Goal: Task Accomplishment & Management: Complete application form

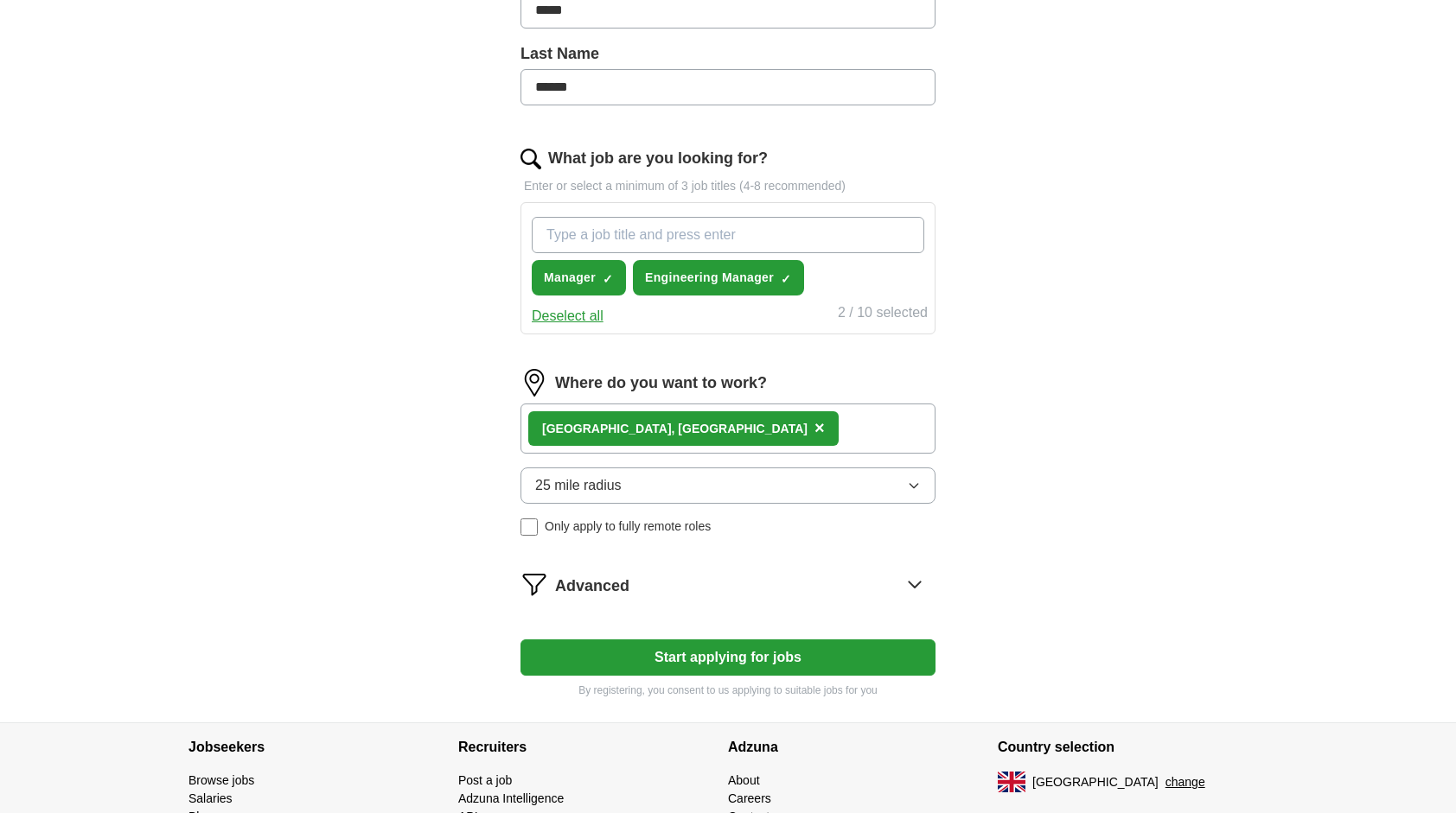
scroll to position [435, 0]
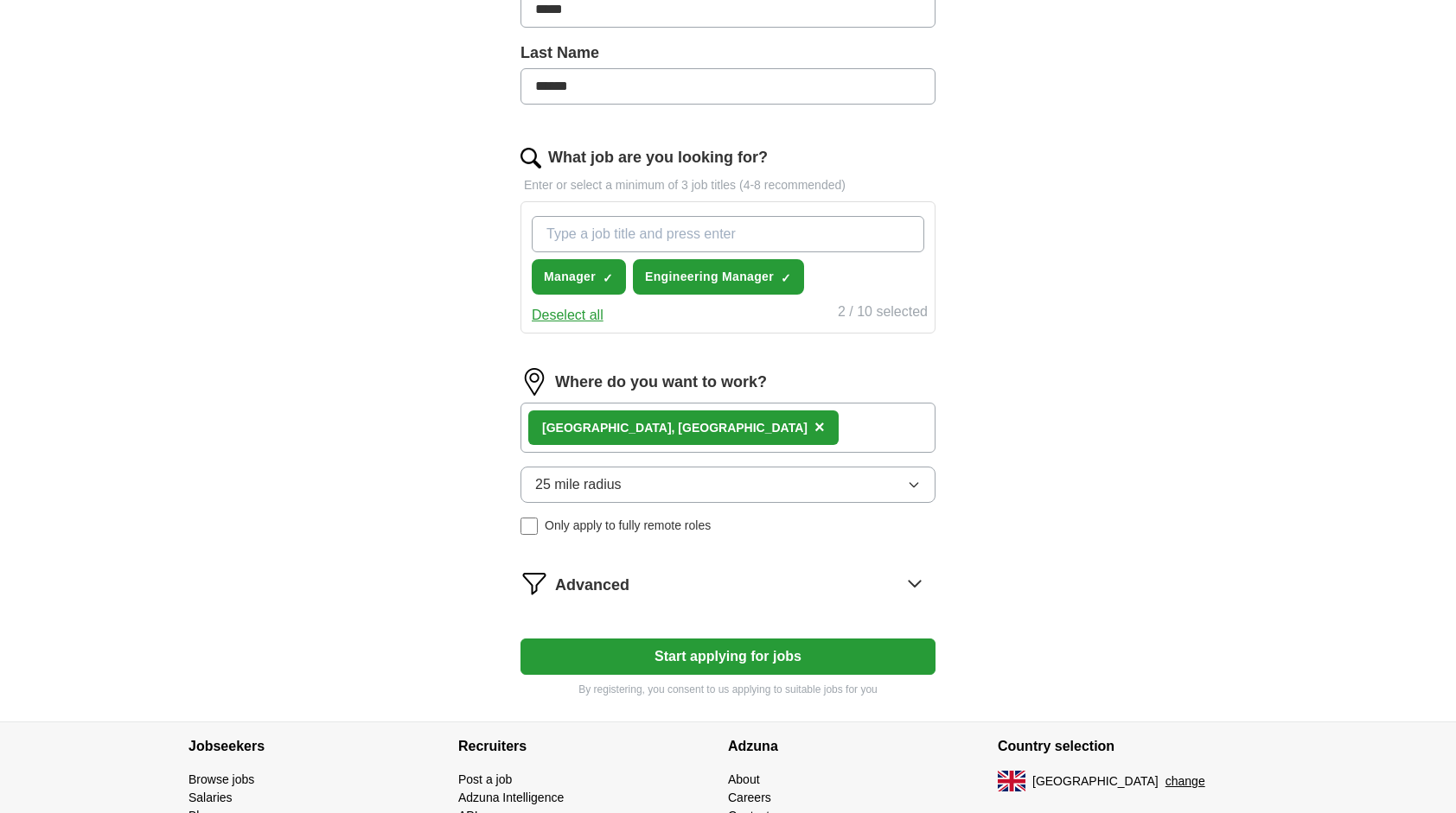
click at [807, 224] on input "What job are you looking for?" at bounding box center [728, 234] width 392 height 36
type input "Design Engineer"
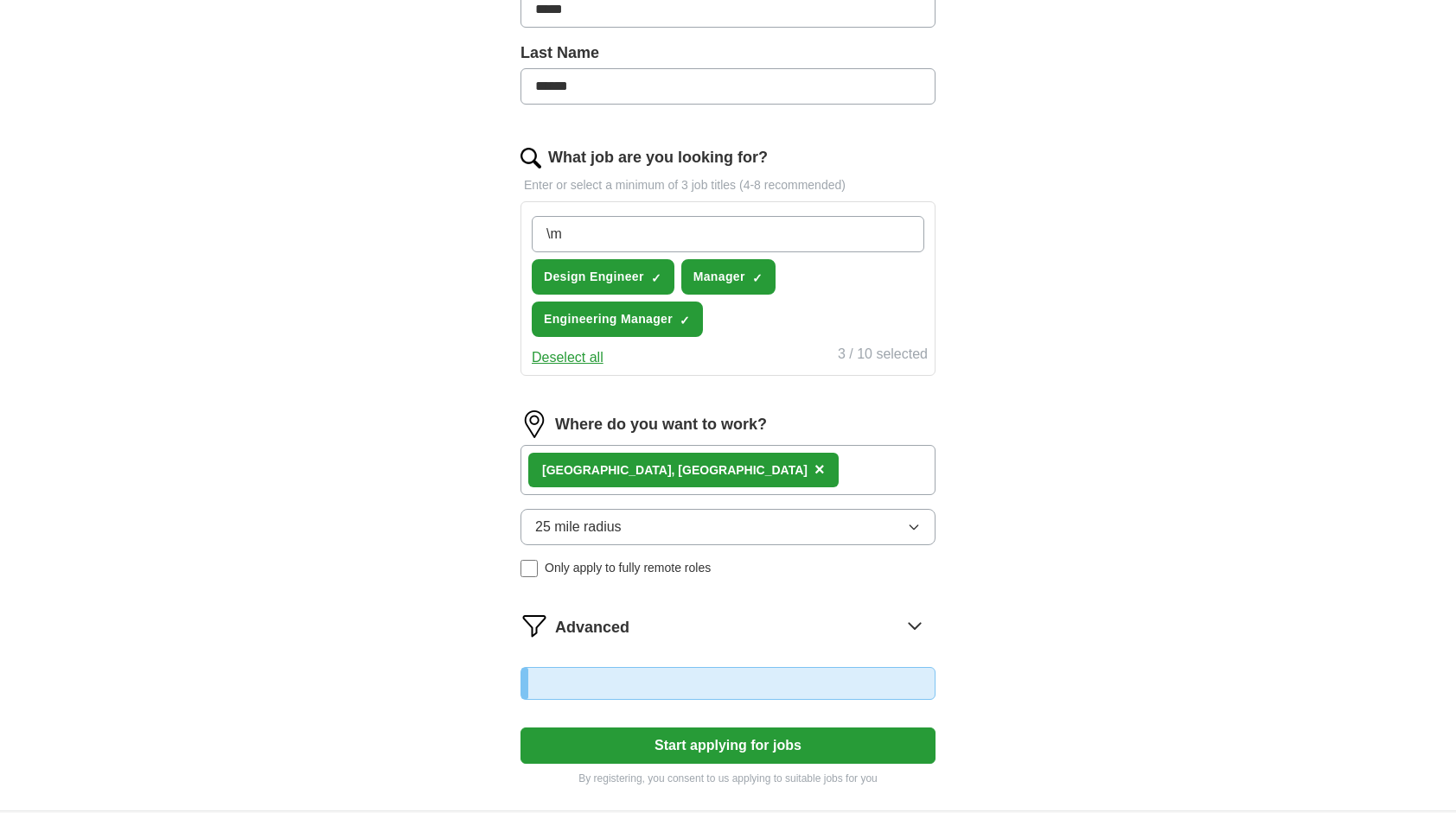
type input "\"
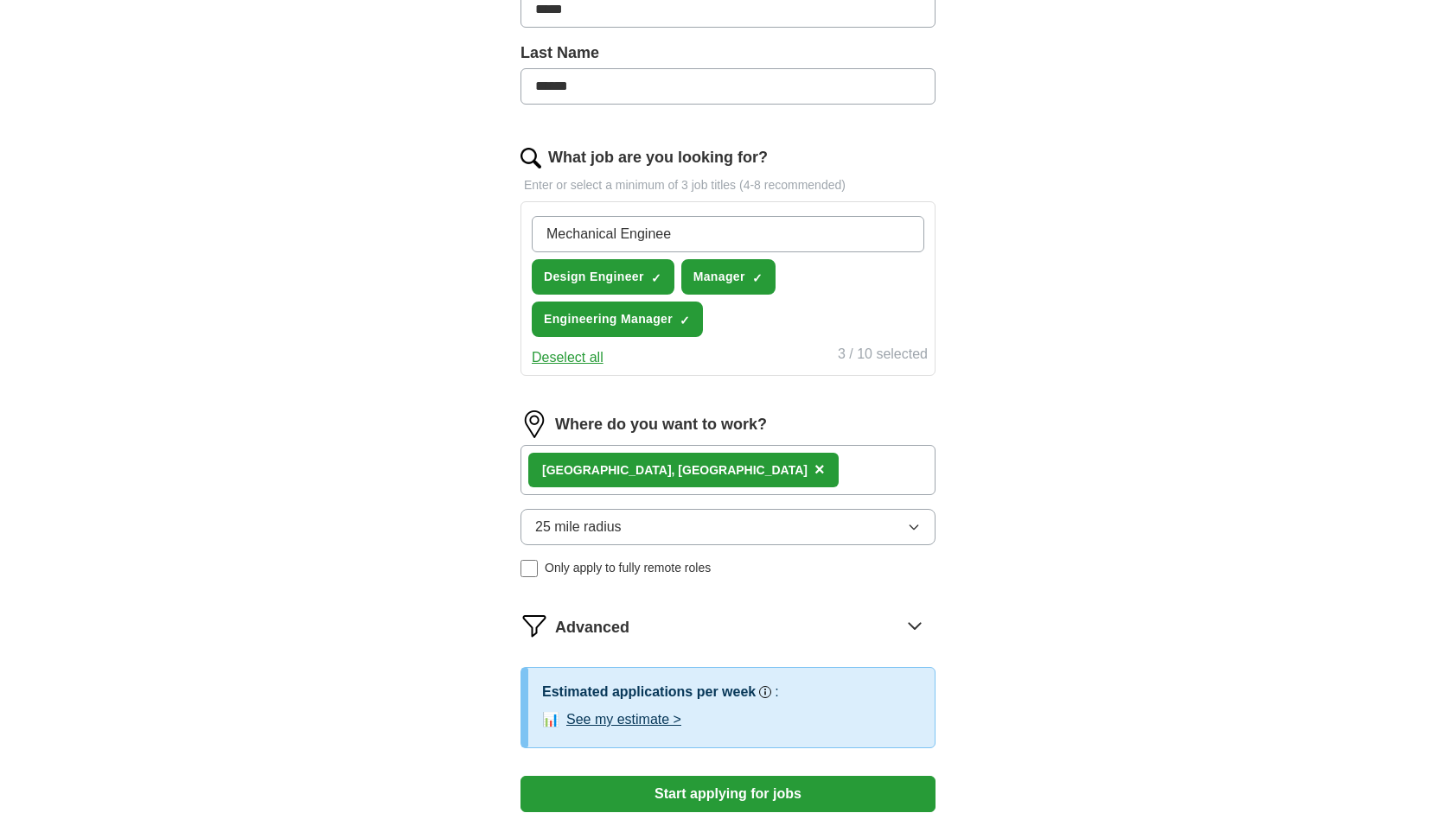
type input "Mechanical Engineer"
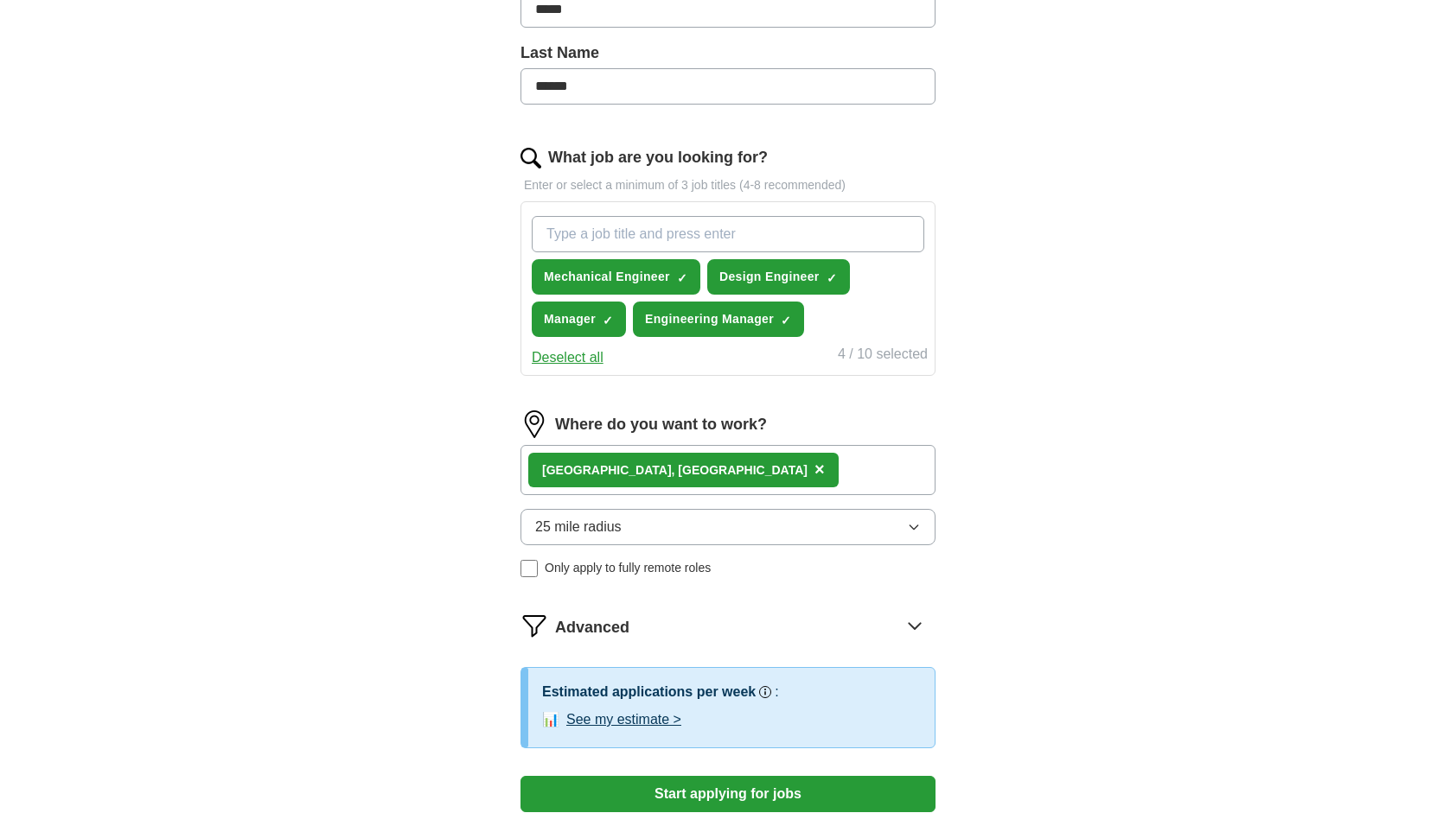
click at [735, 456] on div "Glasgow, Scotland ×" at bounding box center [728, 470] width 415 height 50
click at [700, 476] on div "Glasgow, Scotland ×" at bounding box center [728, 470] width 415 height 50
click at [688, 471] on div "Glasgow, Scotland ×" at bounding box center [728, 470] width 415 height 50
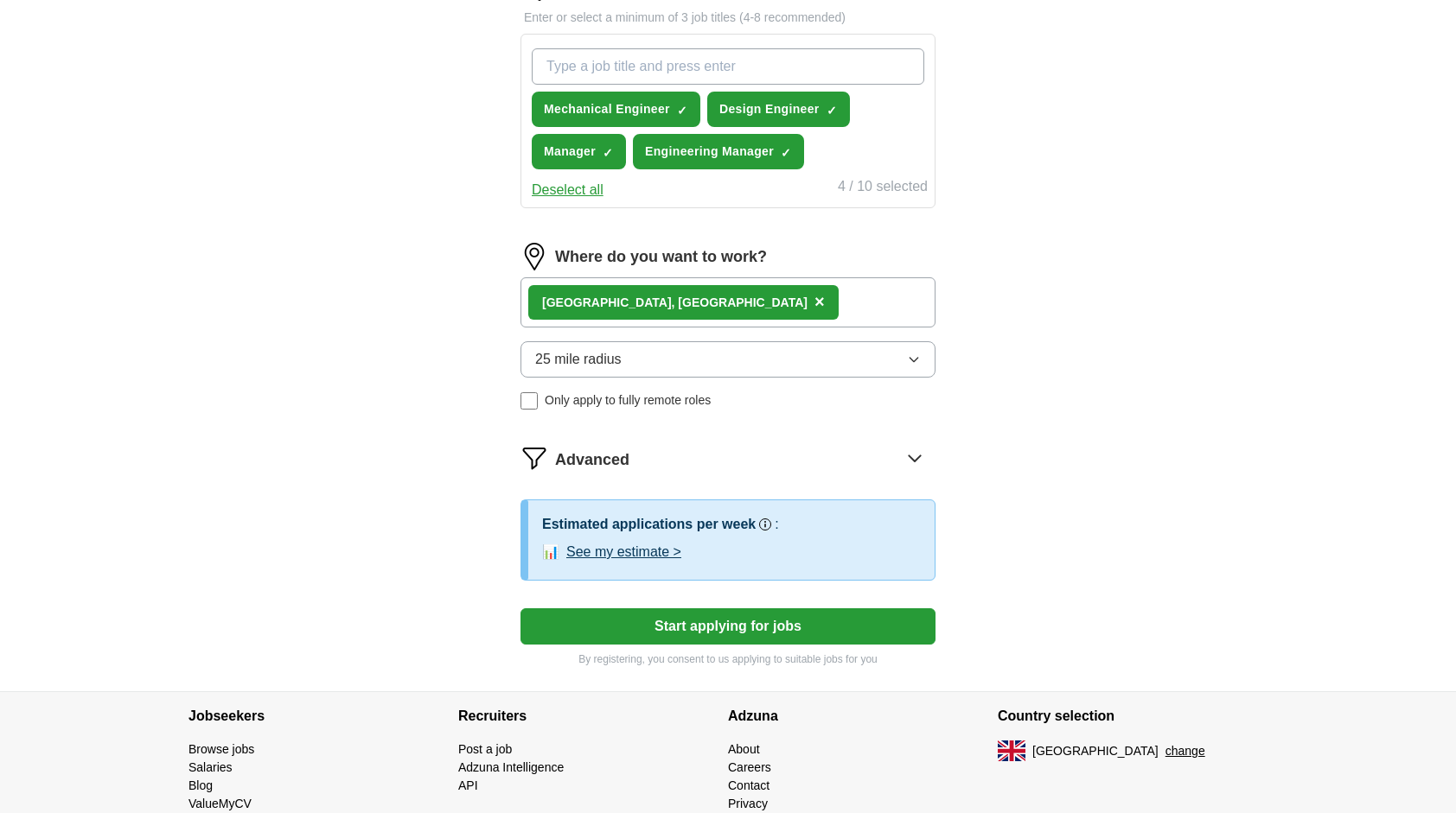
scroll to position [610, 0]
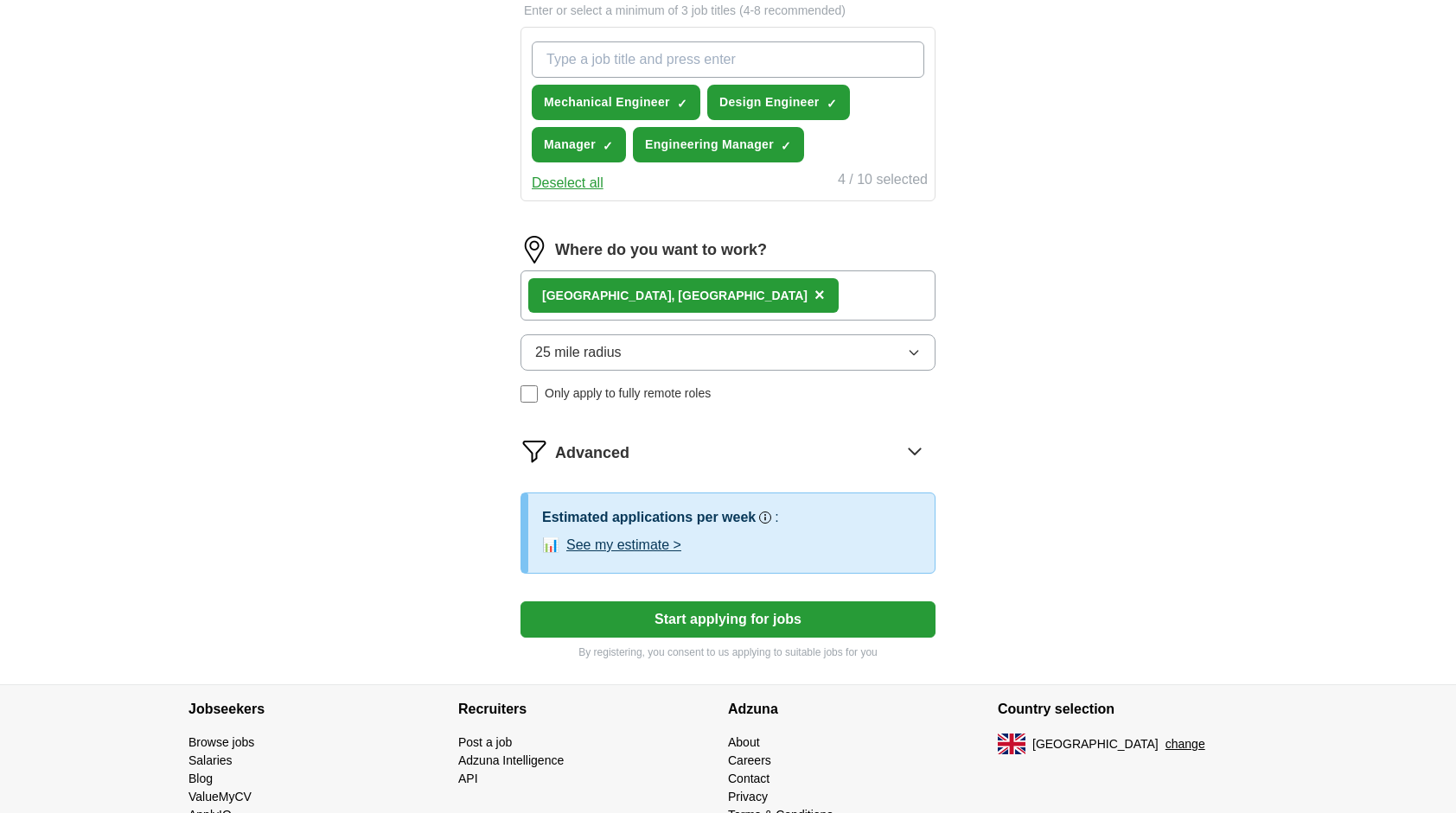
click at [744, 297] on div "Glasgow, Scotland ×" at bounding box center [728, 295] width 415 height 50
drag, startPoint x: 744, startPoint y: 297, endPoint x: 721, endPoint y: 292, distance: 23.5
click at [721, 292] on div "Glasgow, Scotland ×" at bounding box center [728, 295] width 415 height 50
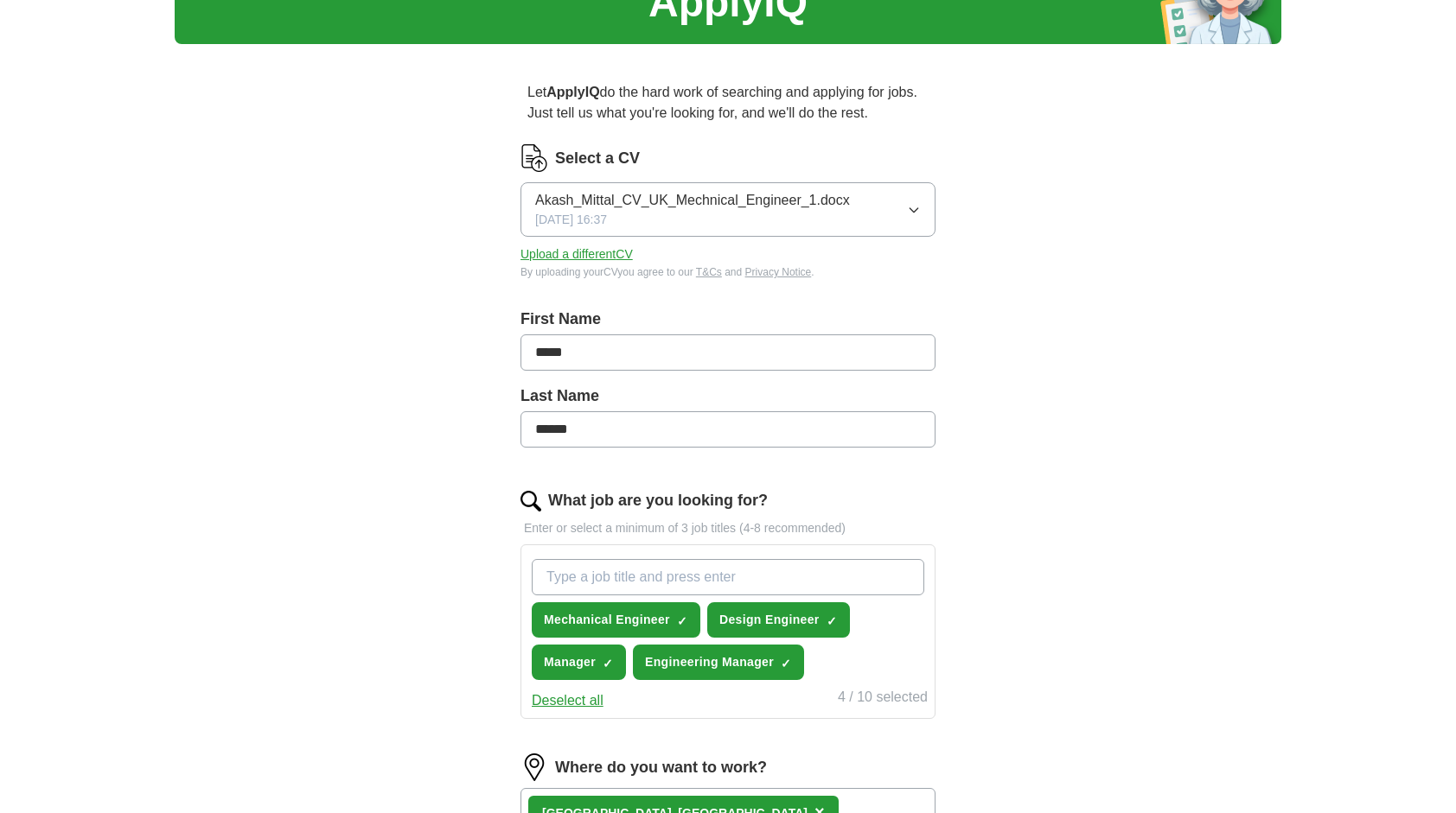
scroll to position [88, 0]
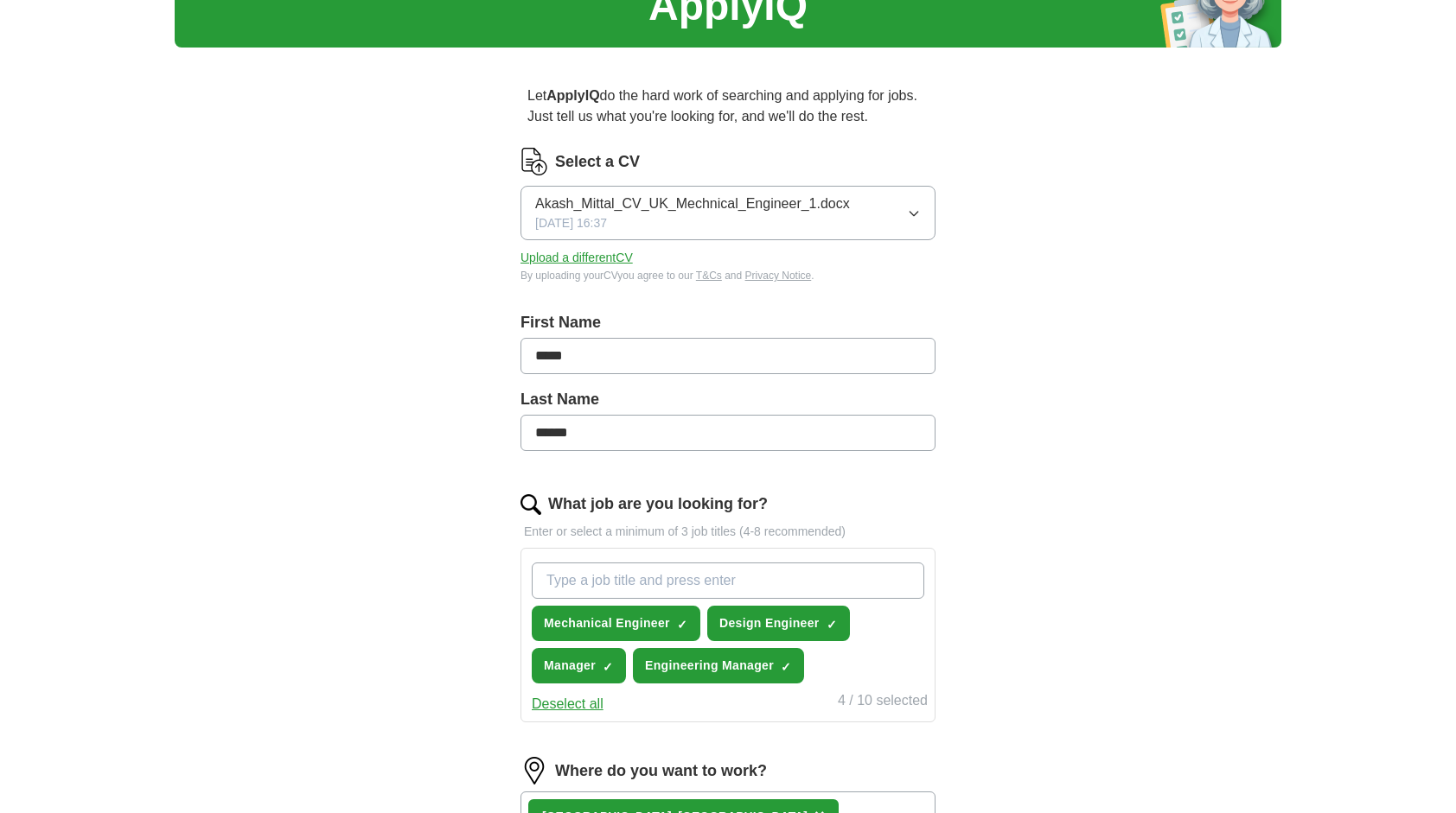
click at [605, 249] on button "Upload a different CV" at bounding box center [577, 258] width 113 height 18
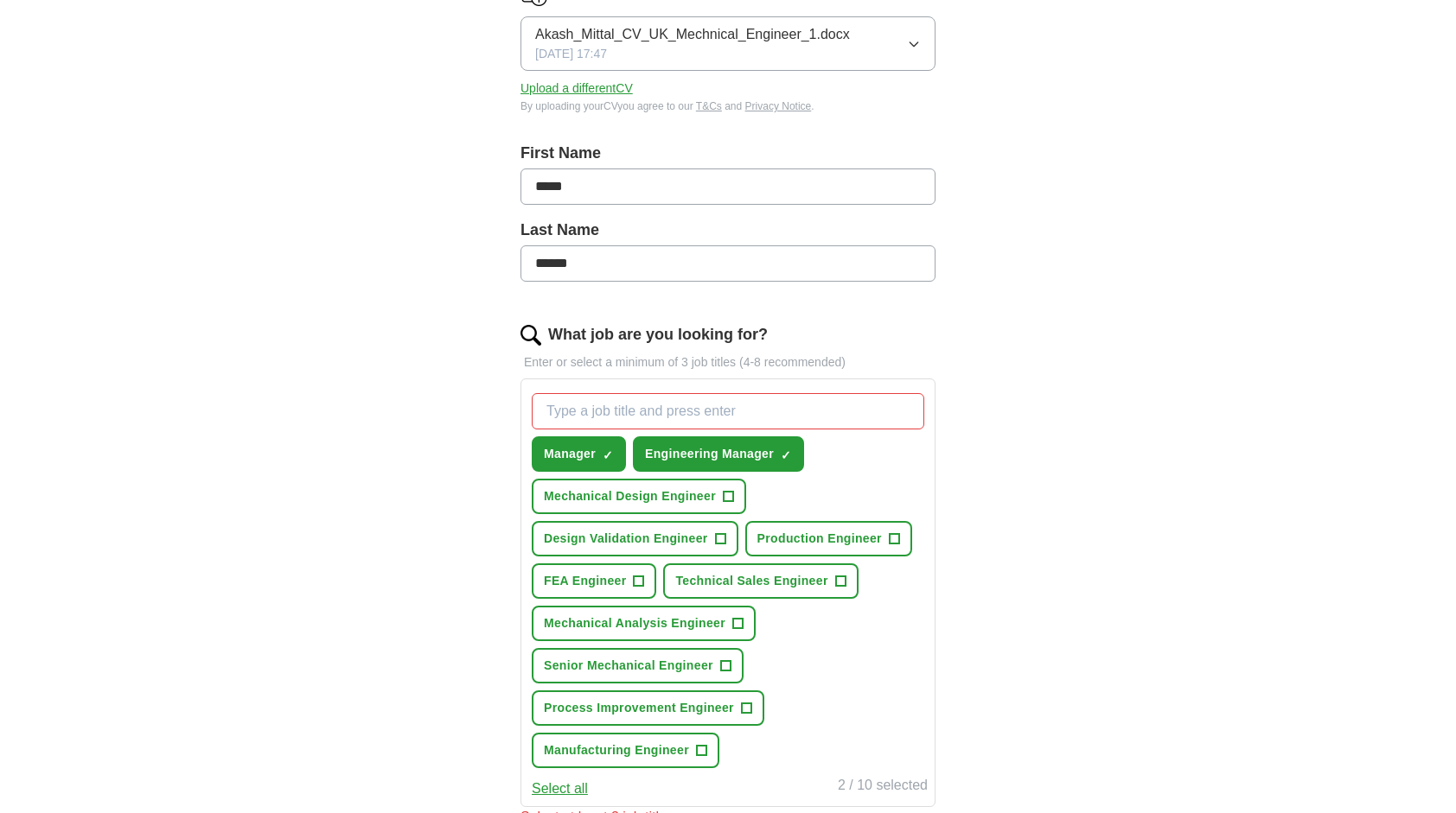
scroll to position [261, 0]
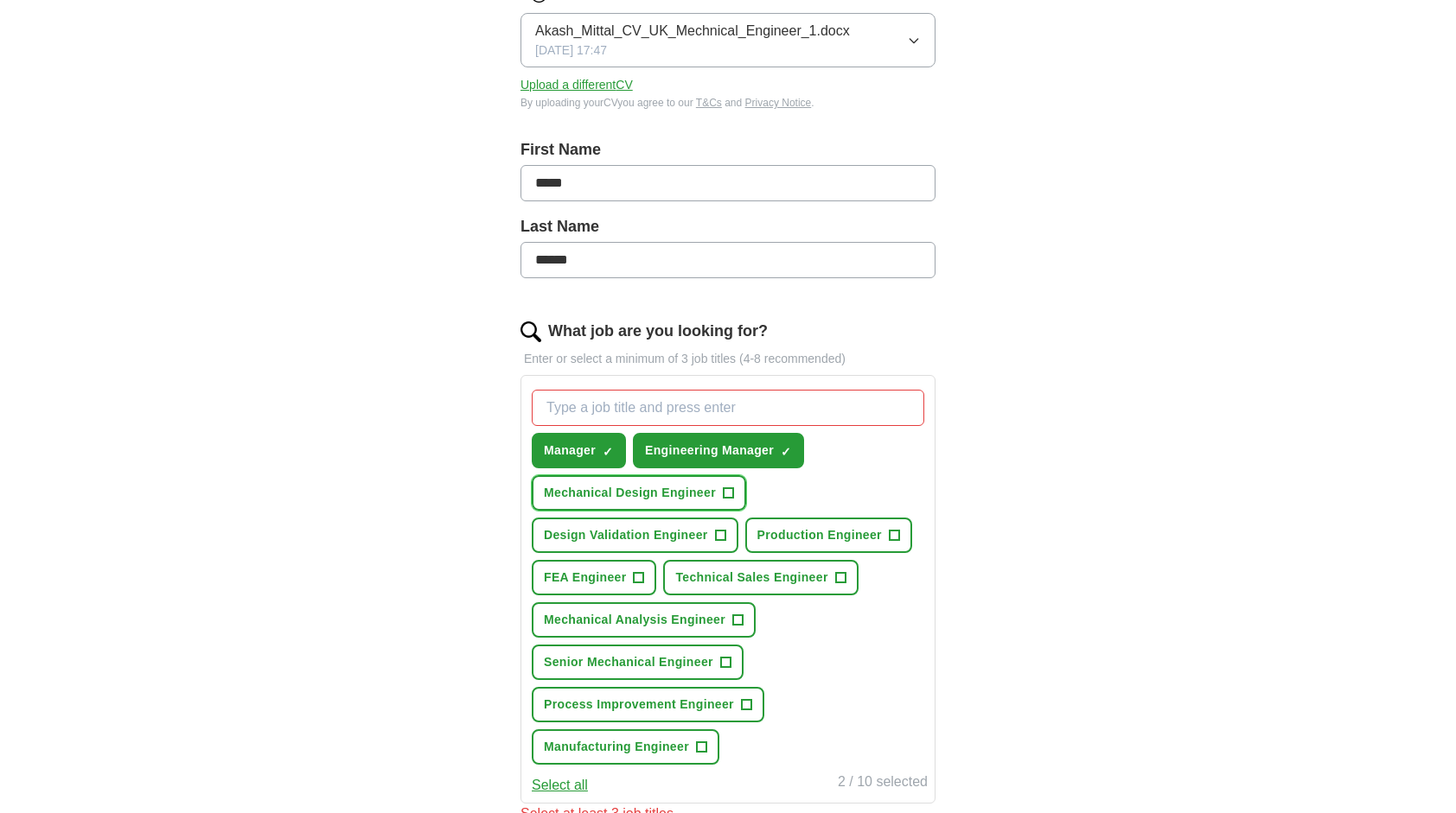
click at [718, 488] on button "Mechanical Design Engineer +" at bounding box center [639, 492] width 214 height 35
click at [837, 527] on span "Production Engineer" at bounding box center [819, 536] width 124 height 18
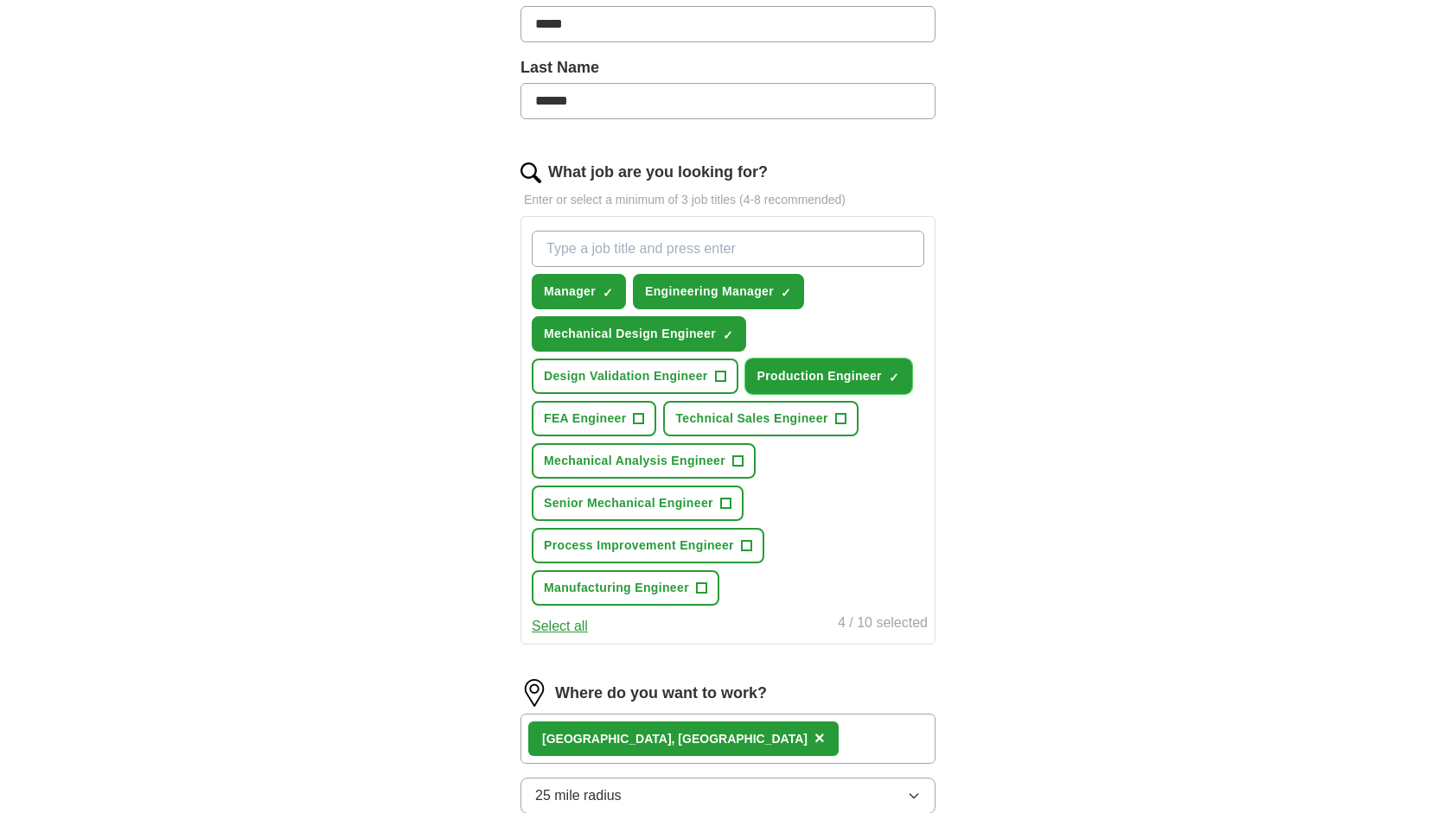
scroll to position [421, 0]
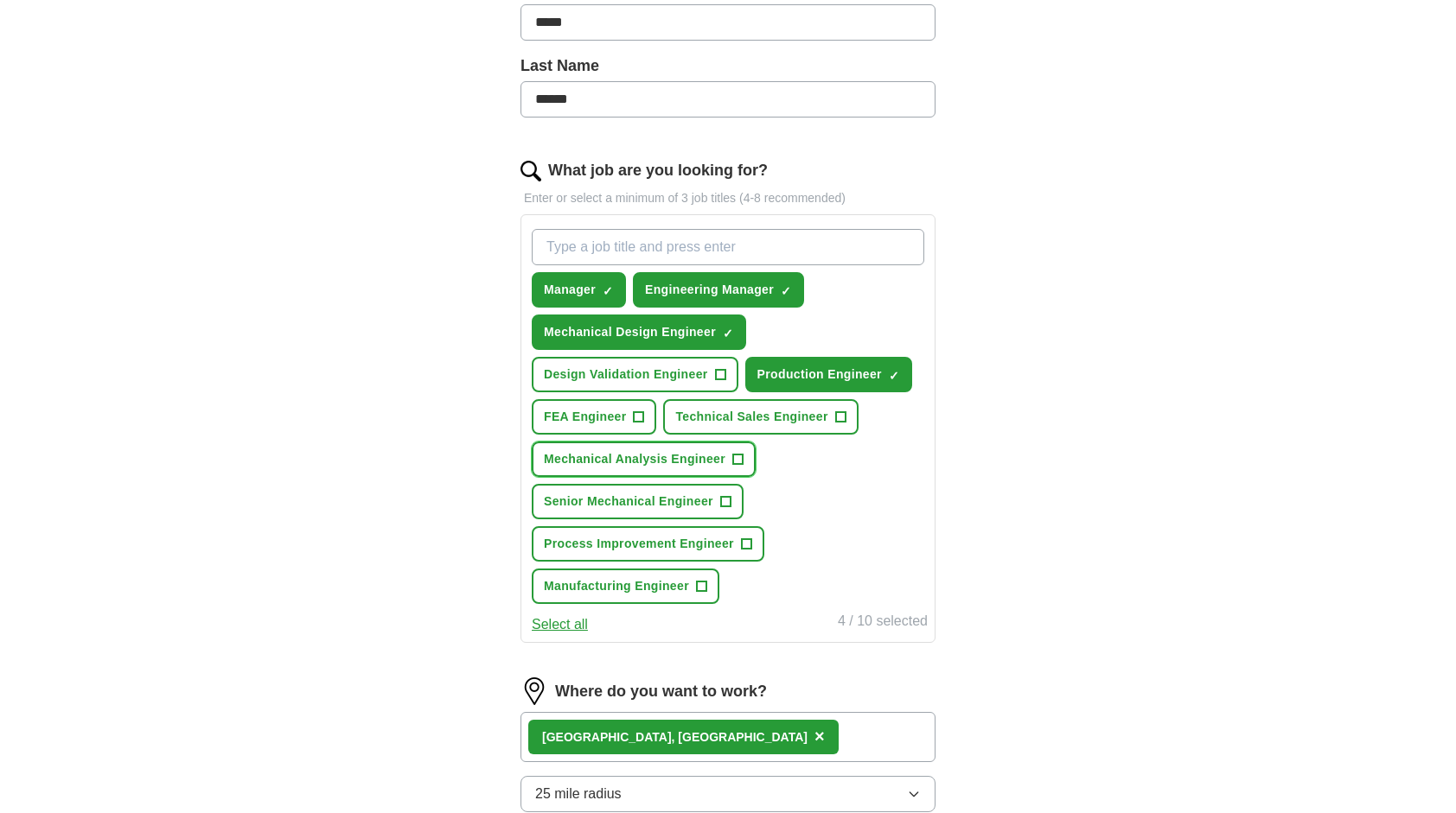
click at [719, 456] on span "Mechanical Analysis Engineer" at bounding box center [635, 460] width 182 height 18
click at [698, 586] on span "+" at bounding box center [700, 587] width 10 height 14
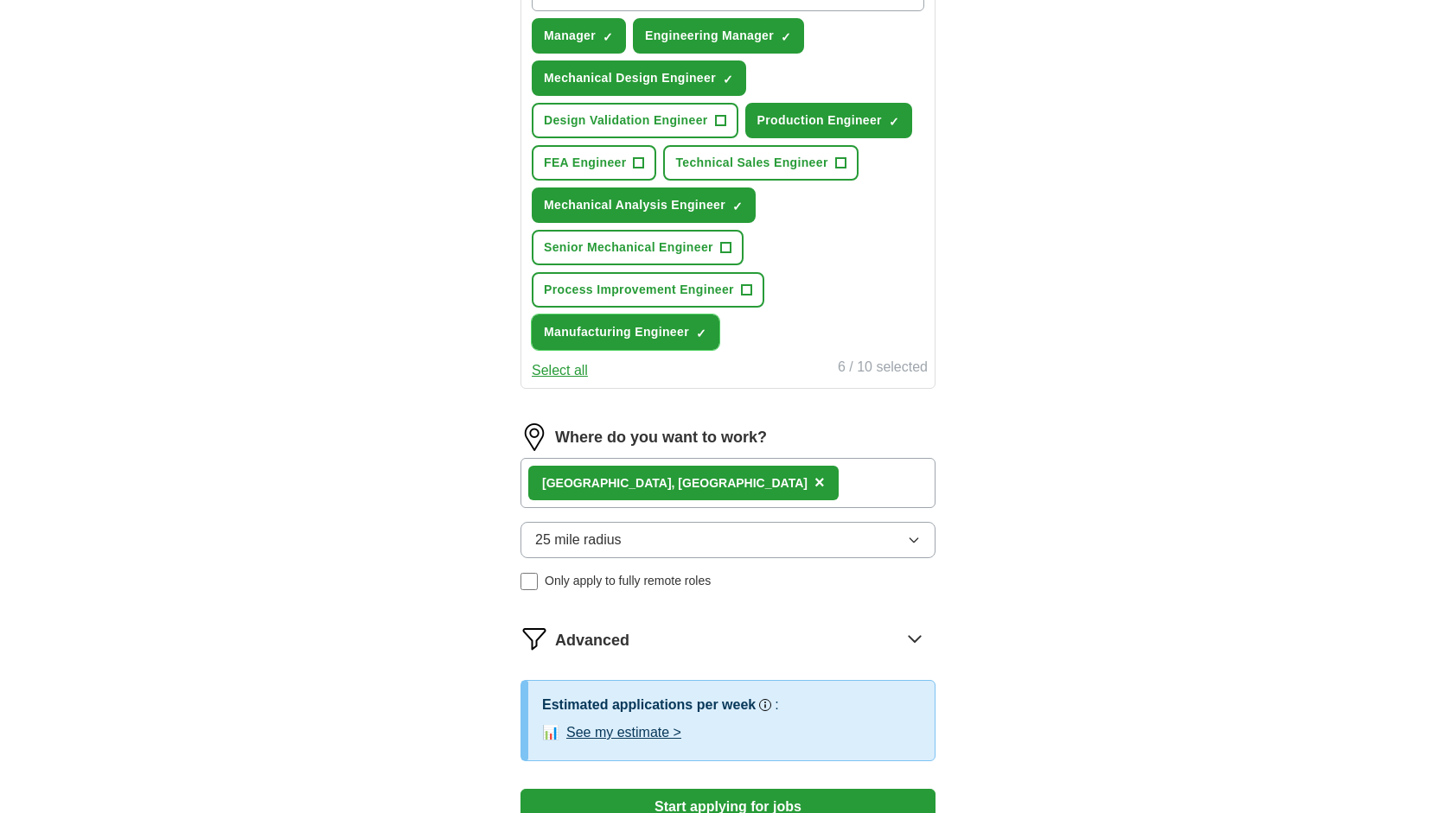
scroll to position [678, 0]
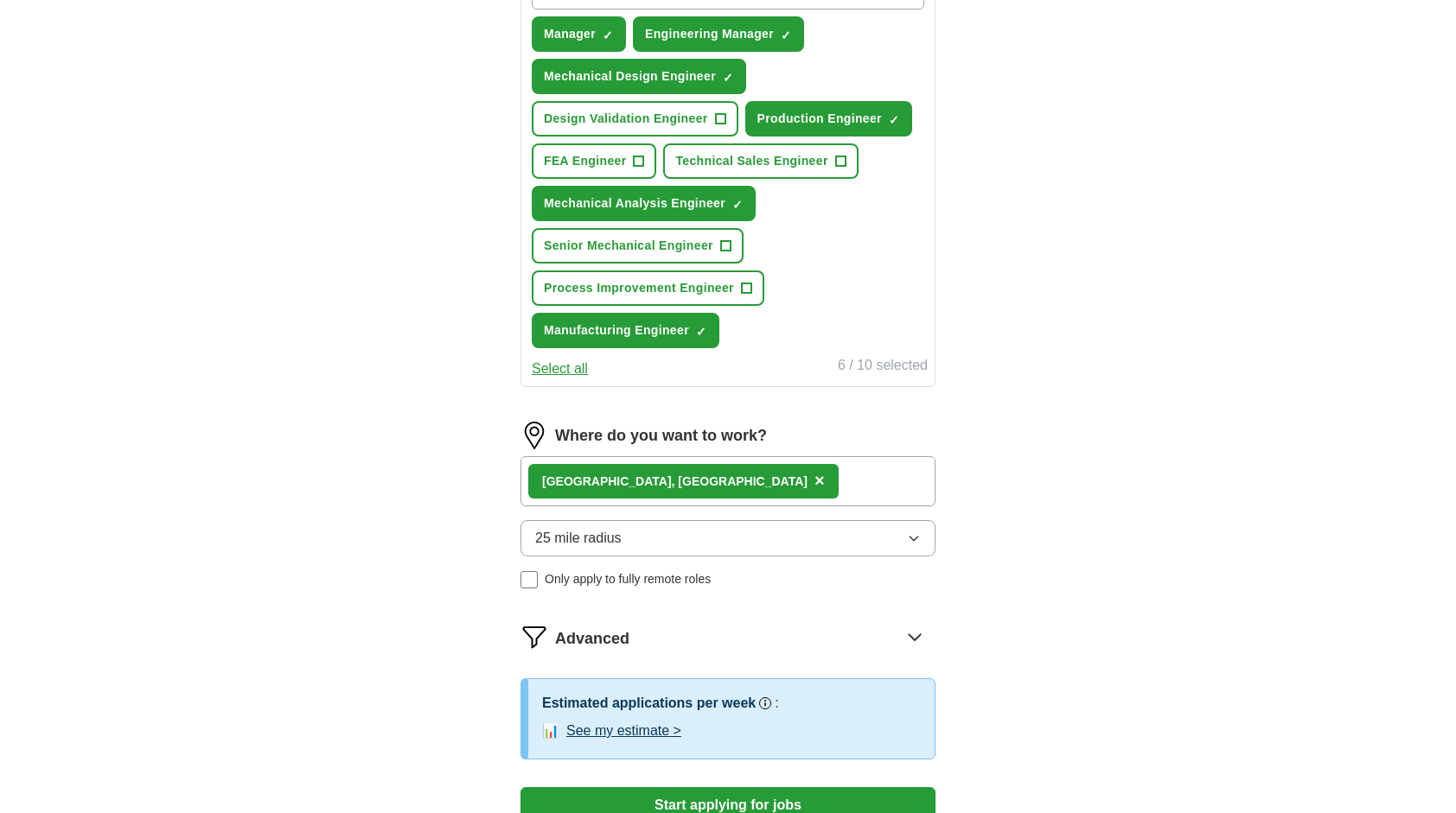
click at [798, 476] on div "Glasgow, Scotland ×" at bounding box center [728, 481] width 415 height 50
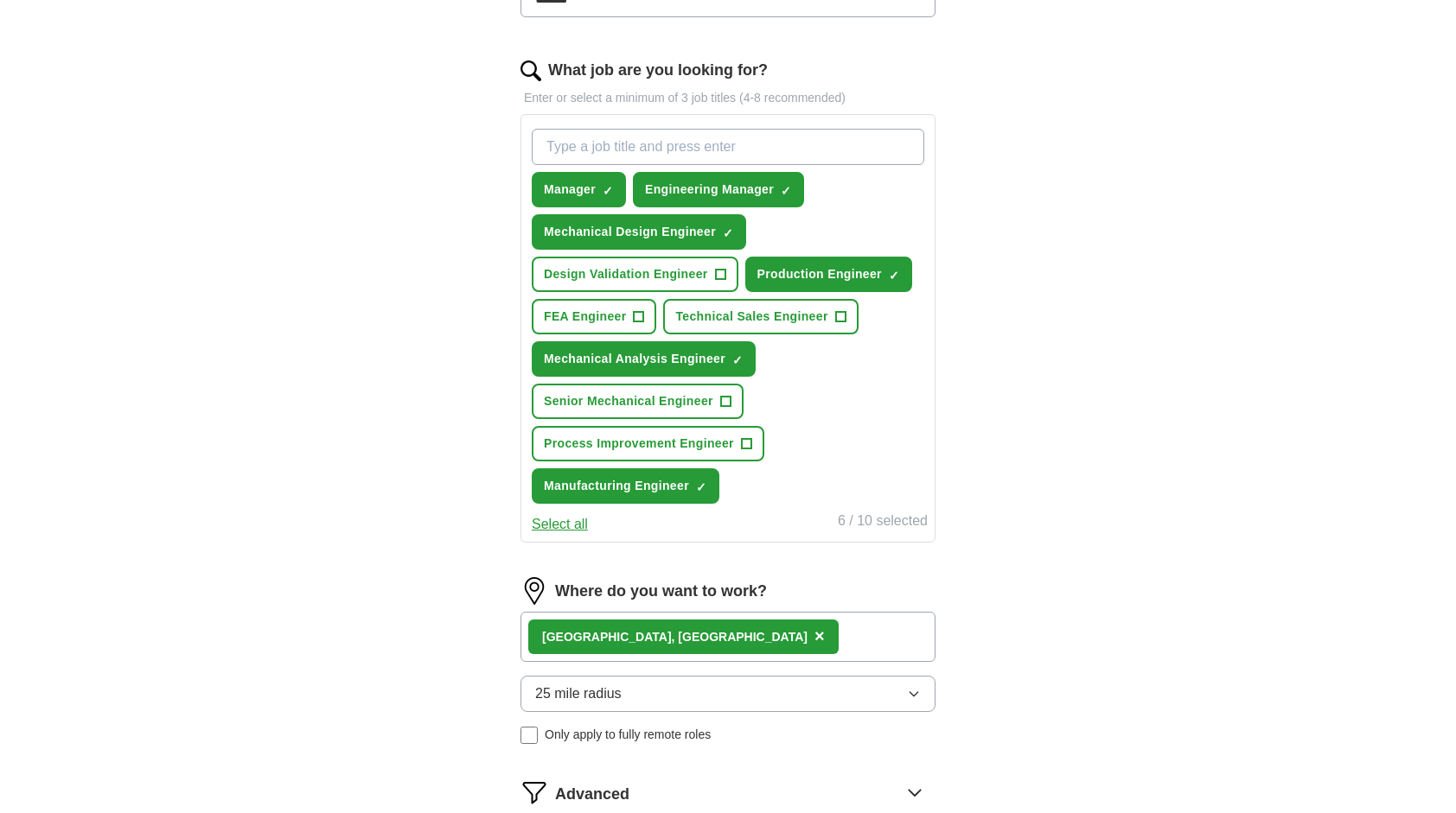
scroll to position [525, 0]
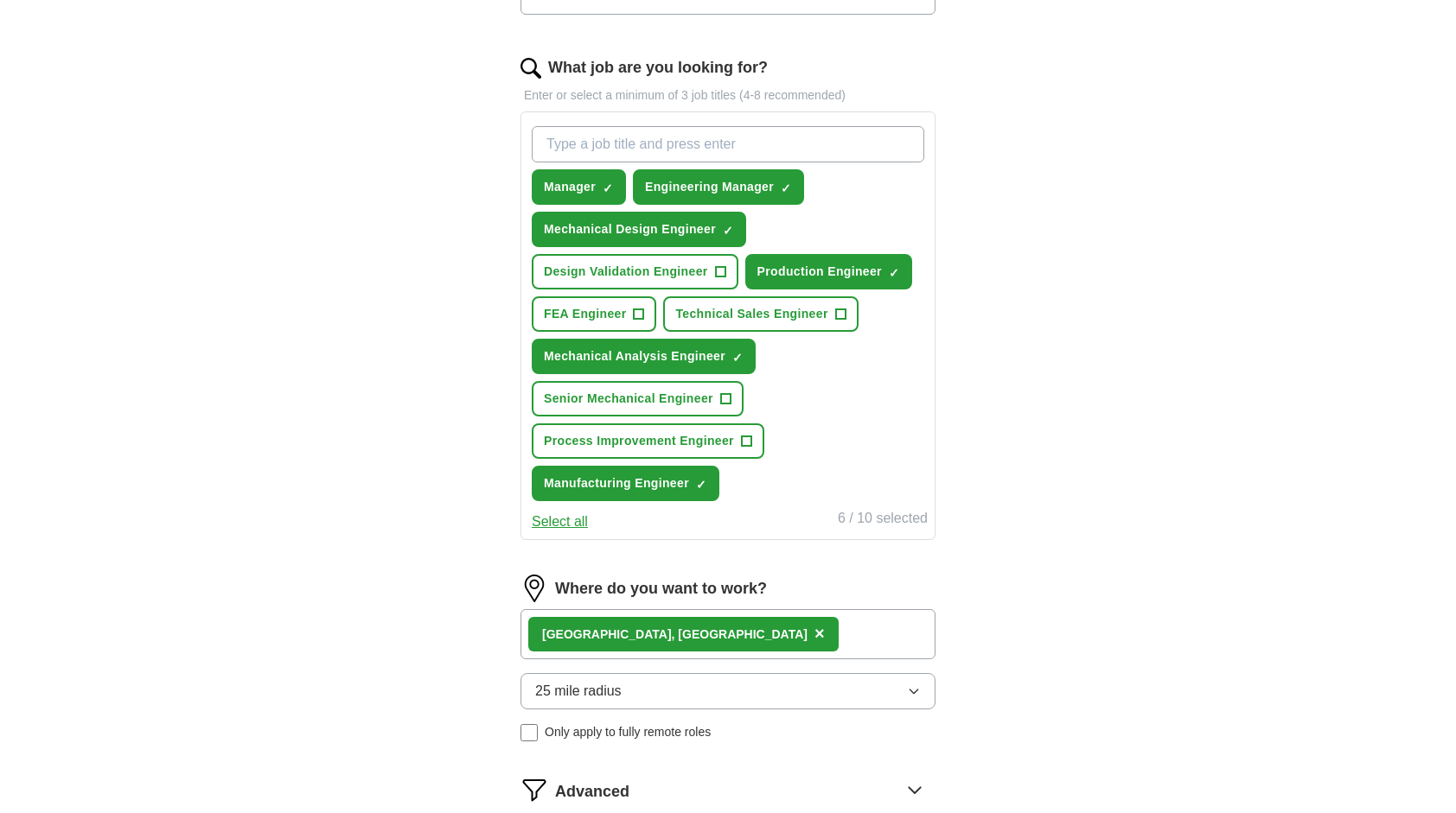
click at [987, 237] on div "Let ApplyIQ do the hard work of searching and applying for jobs. Just tell us w…" at bounding box center [728, 324] width 553 height 1399
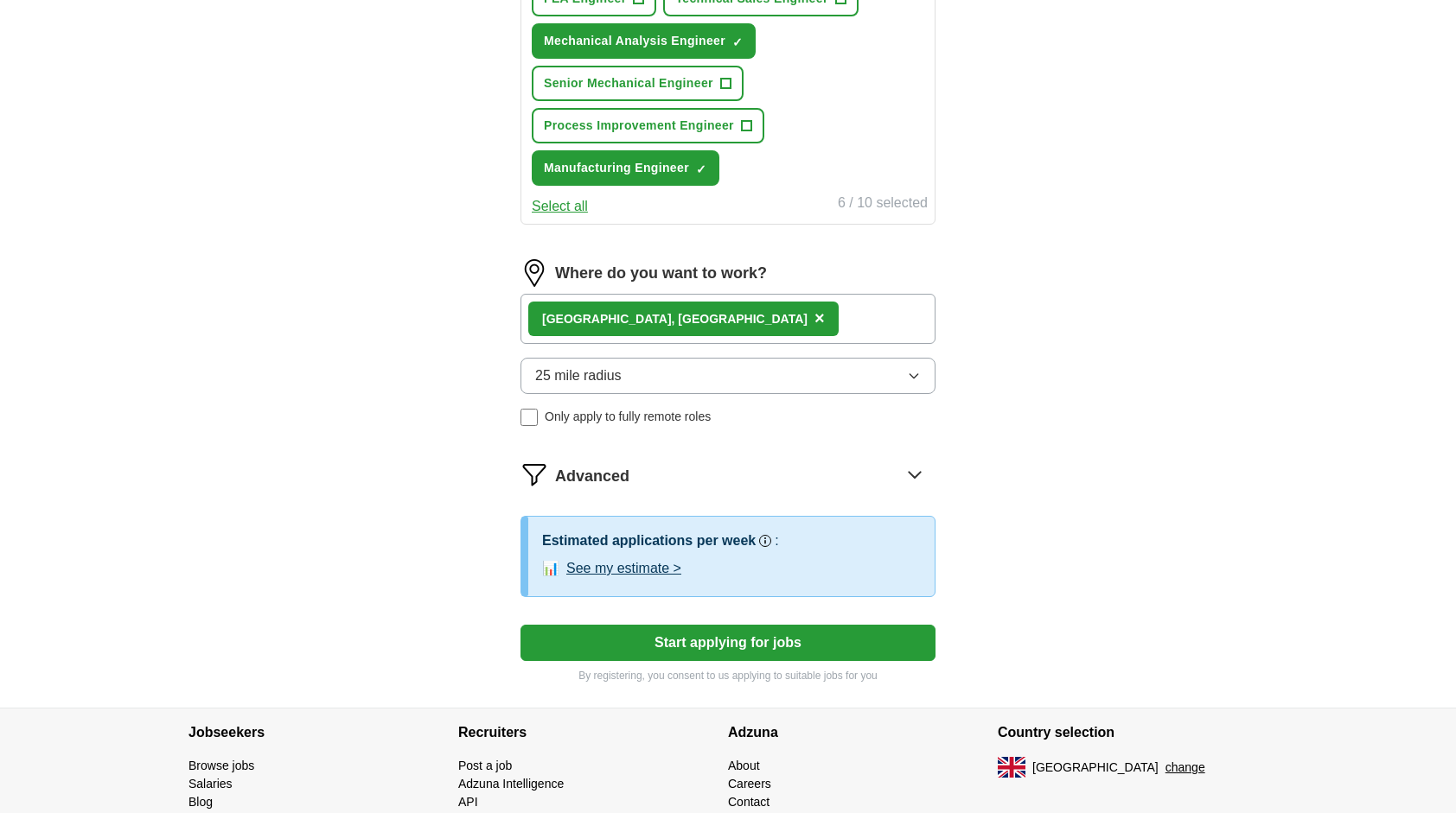
scroll to position [849, 0]
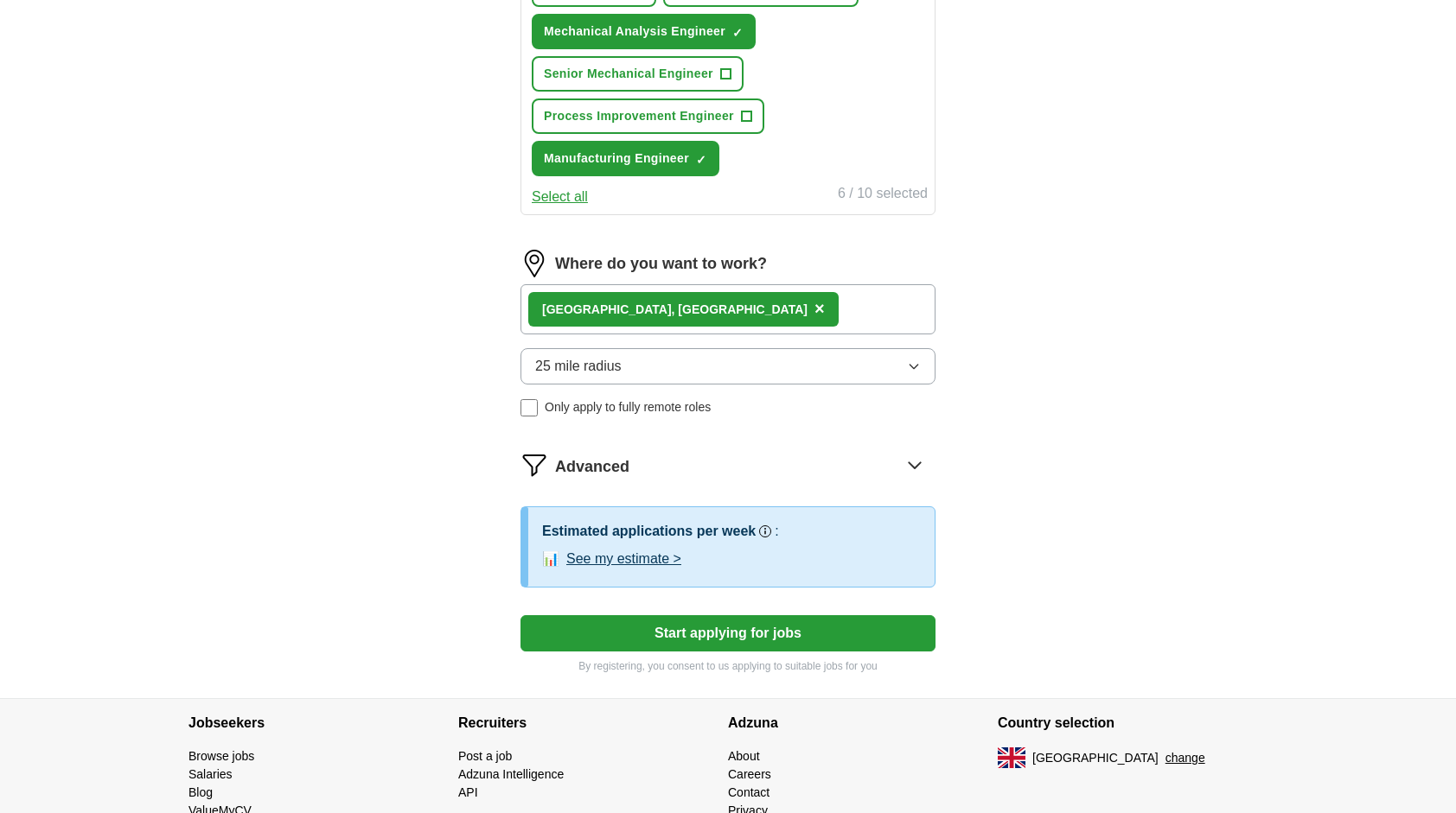
click at [713, 620] on button "Start applying for jobs" at bounding box center [728, 634] width 415 height 36
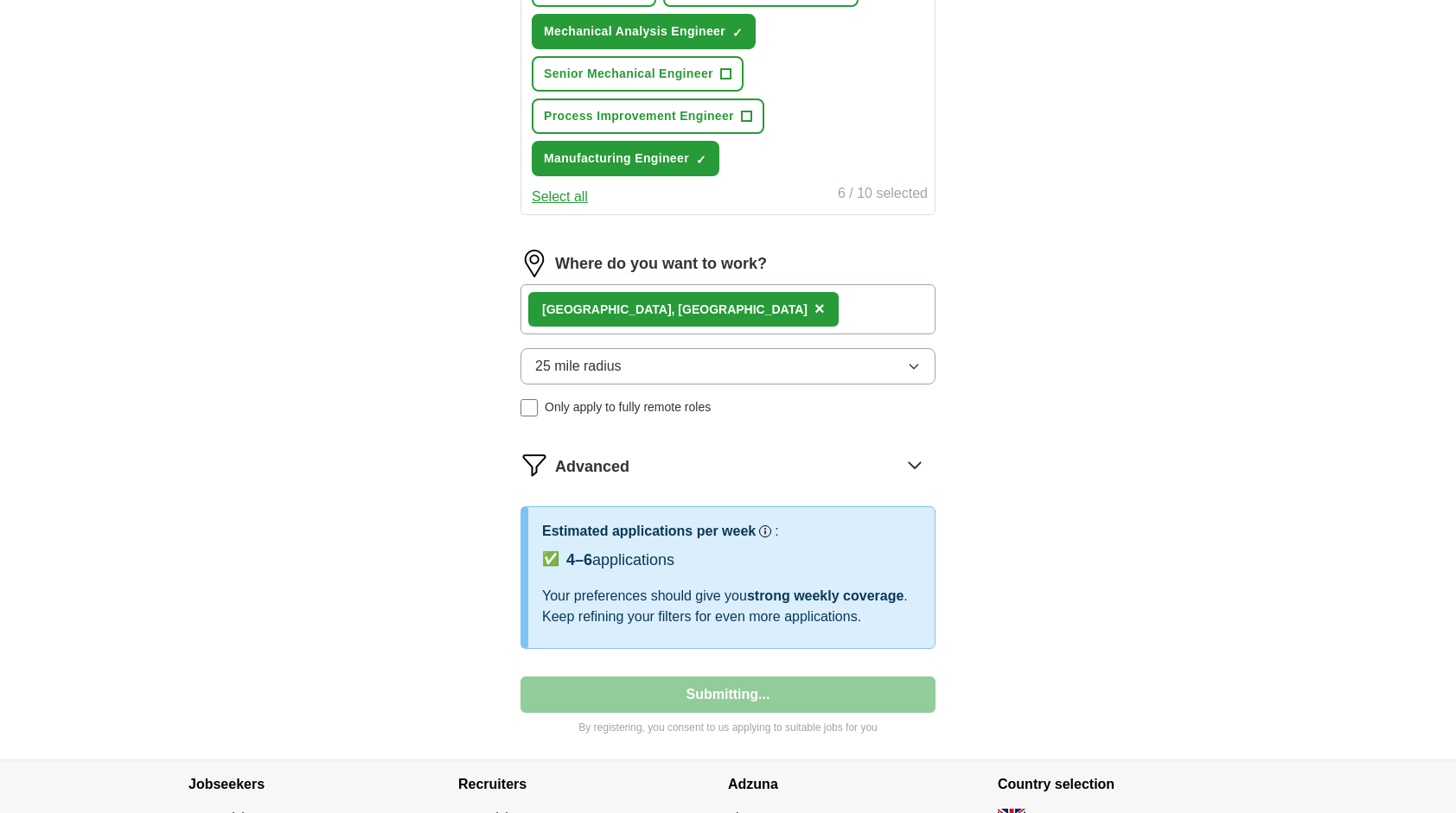
select select "**"
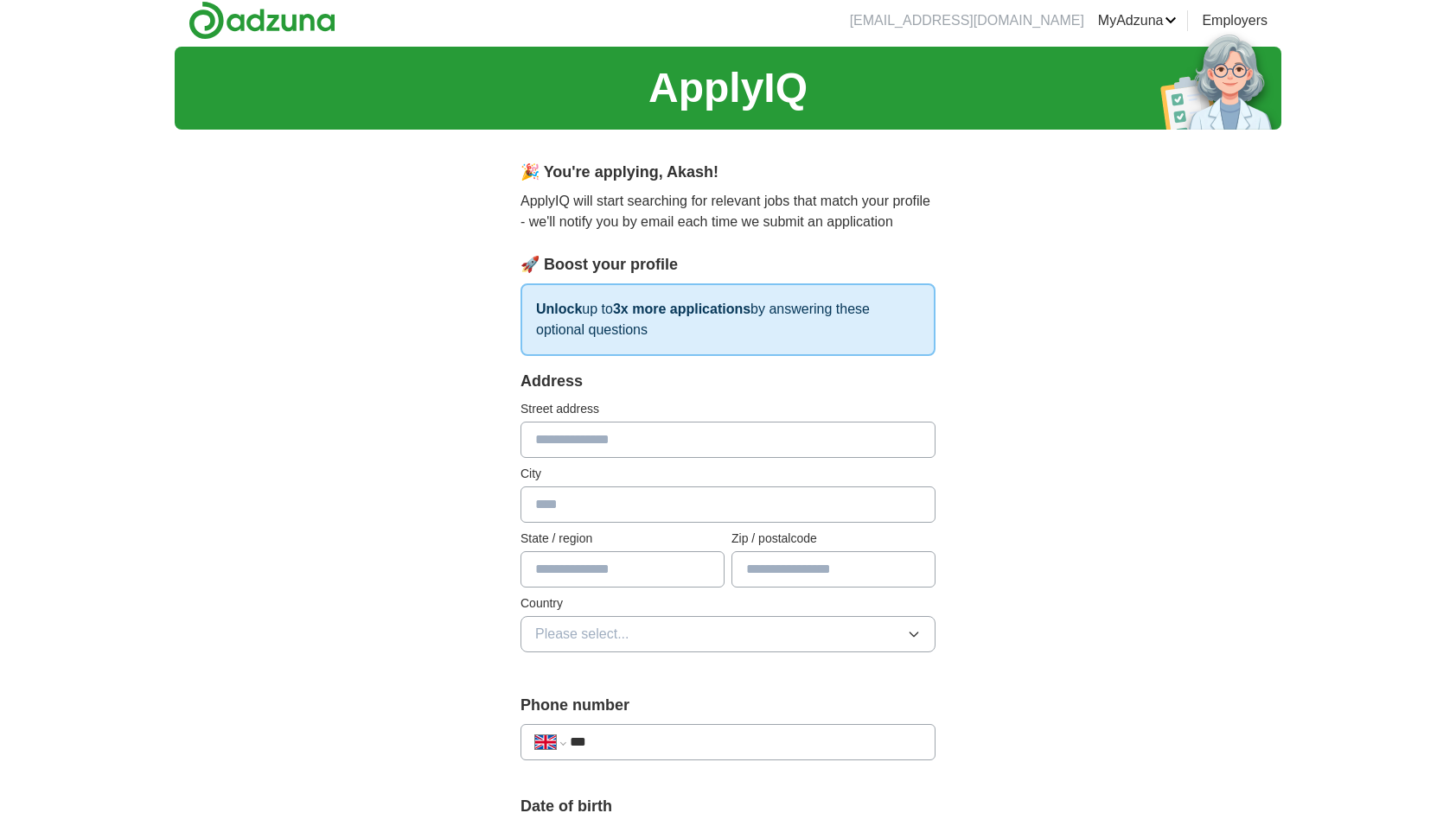
scroll to position [0, 0]
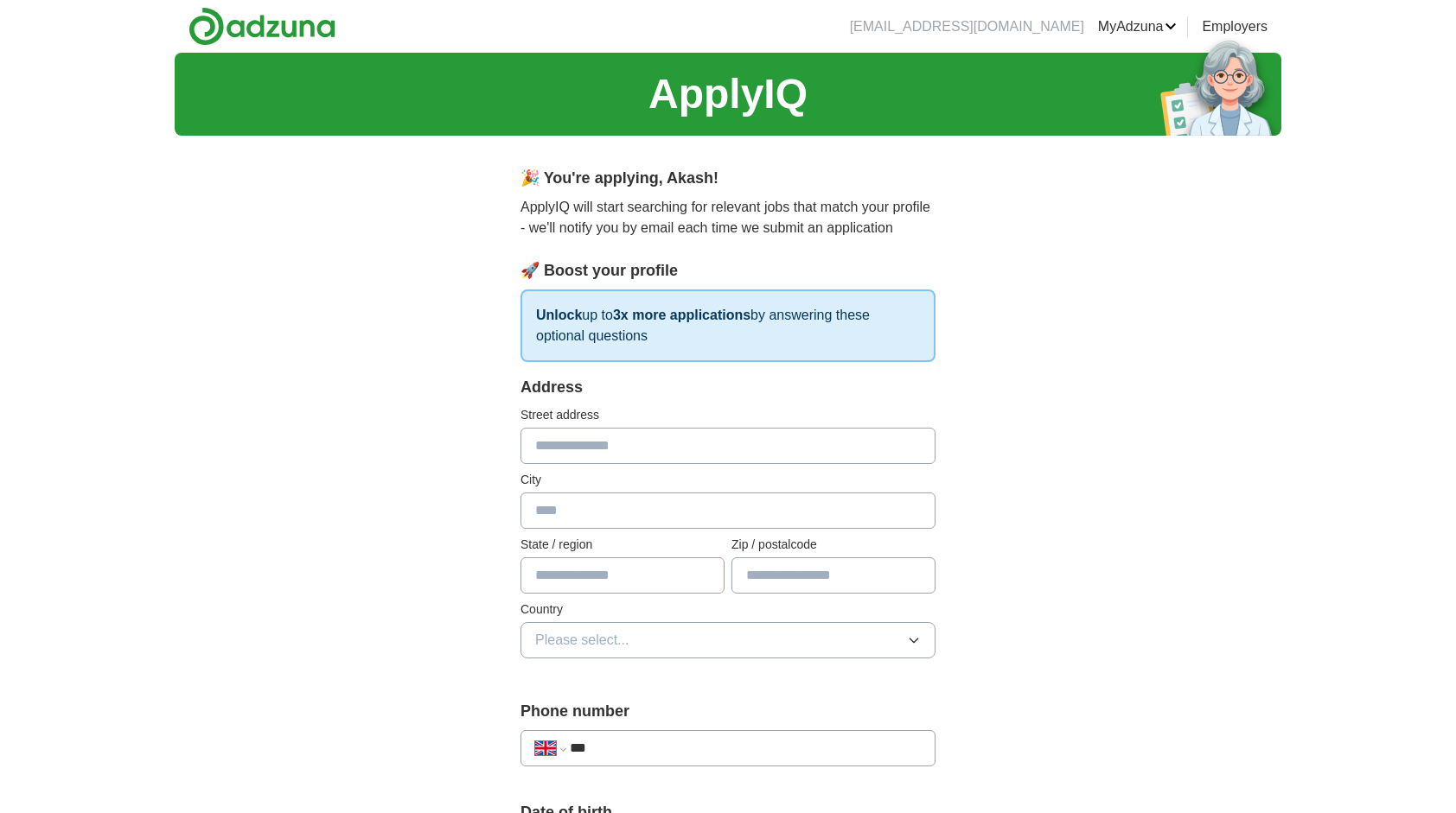
click at [726, 434] on input "text" at bounding box center [728, 446] width 415 height 36
type input "**********"
type input "*******"
type input "**********"
type input "*****"
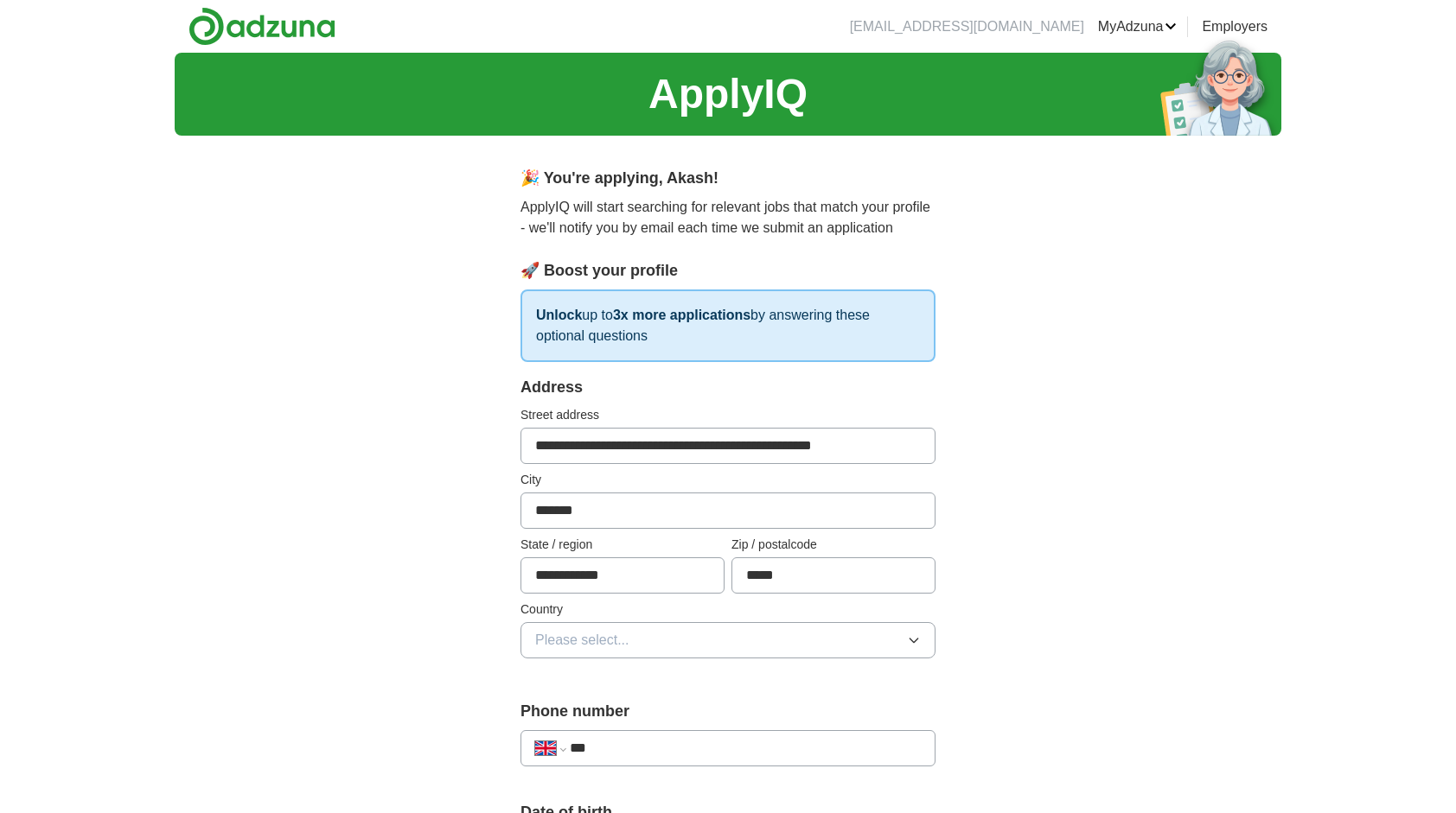
drag, startPoint x: 714, startPoint y: 444, endPoint x: 898, endPoint y: 441, distance: 184.0
click at [898, 441] on input "**********" at bounding box center [728, 446] width 415 height 36
type input "**********"
click at [1054, 465] on div "**********" at bounding box center [728, 828] width 1106 height 1551
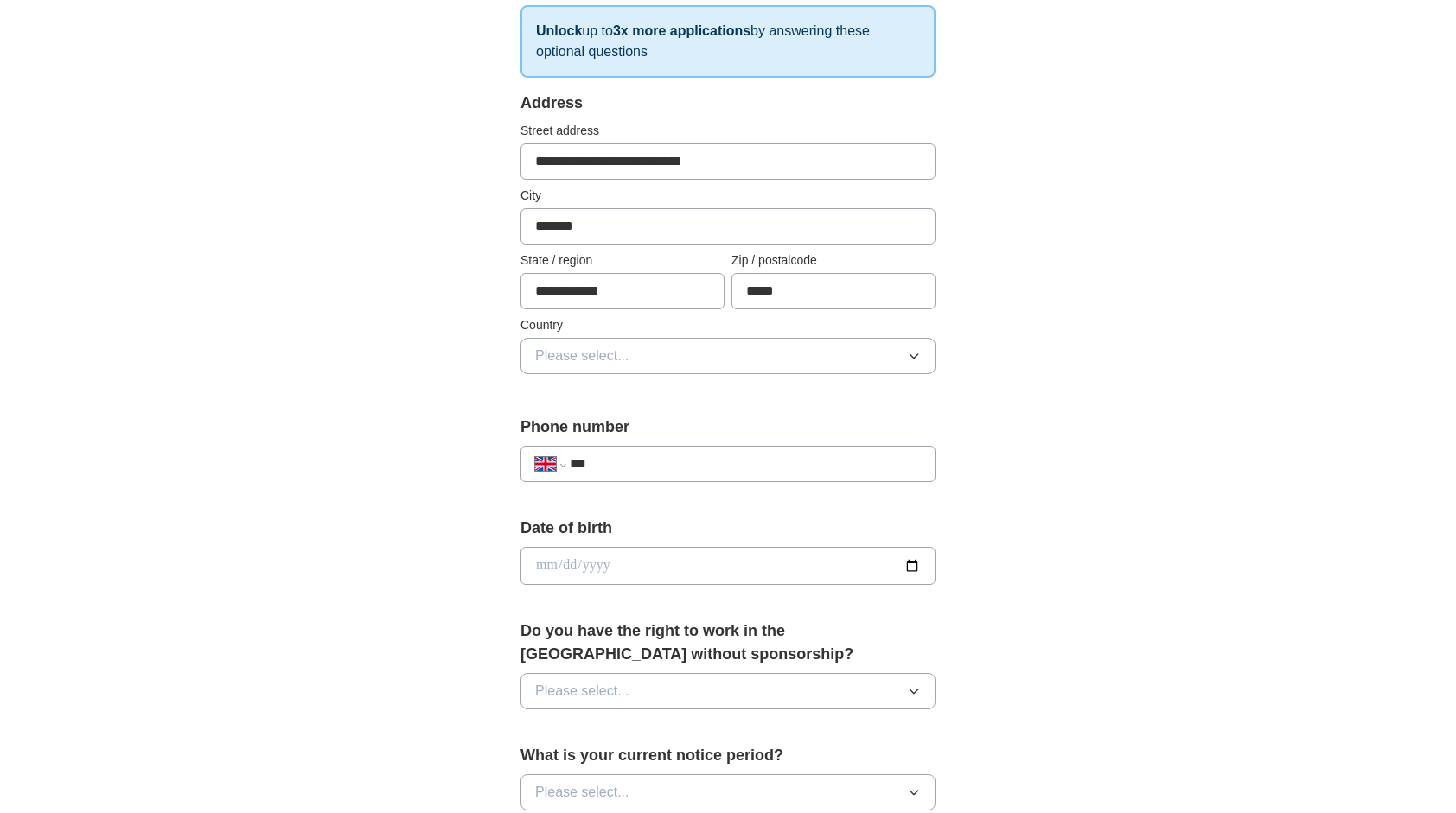
scroll to position [285, 0]
click at [779, 352] on button "Please select..." at bounding box center [728, 355] width 415 height 36
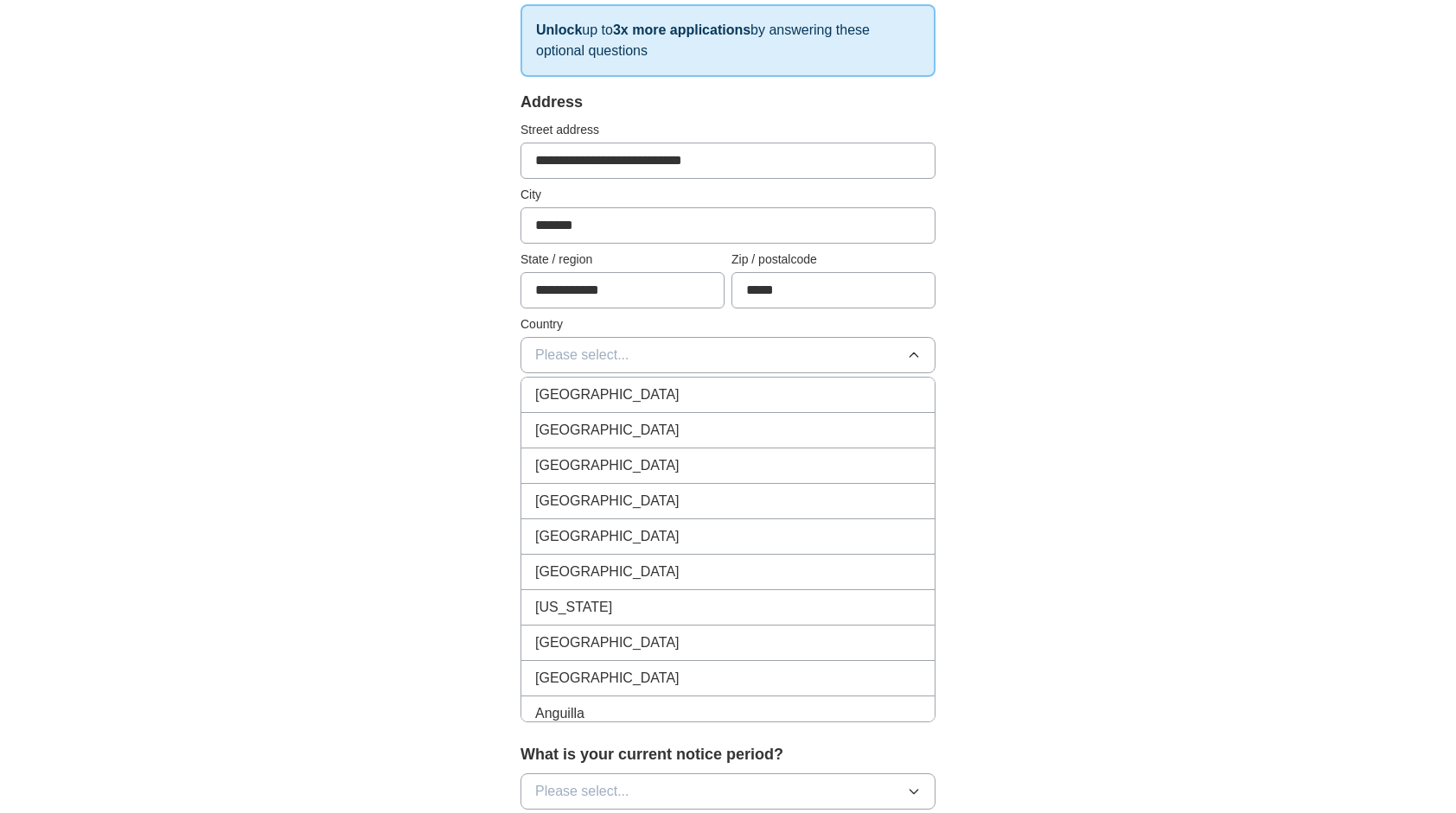
click at [831, 353] on button "Please select..." at bounding box center [728, 355] width 415 height 36
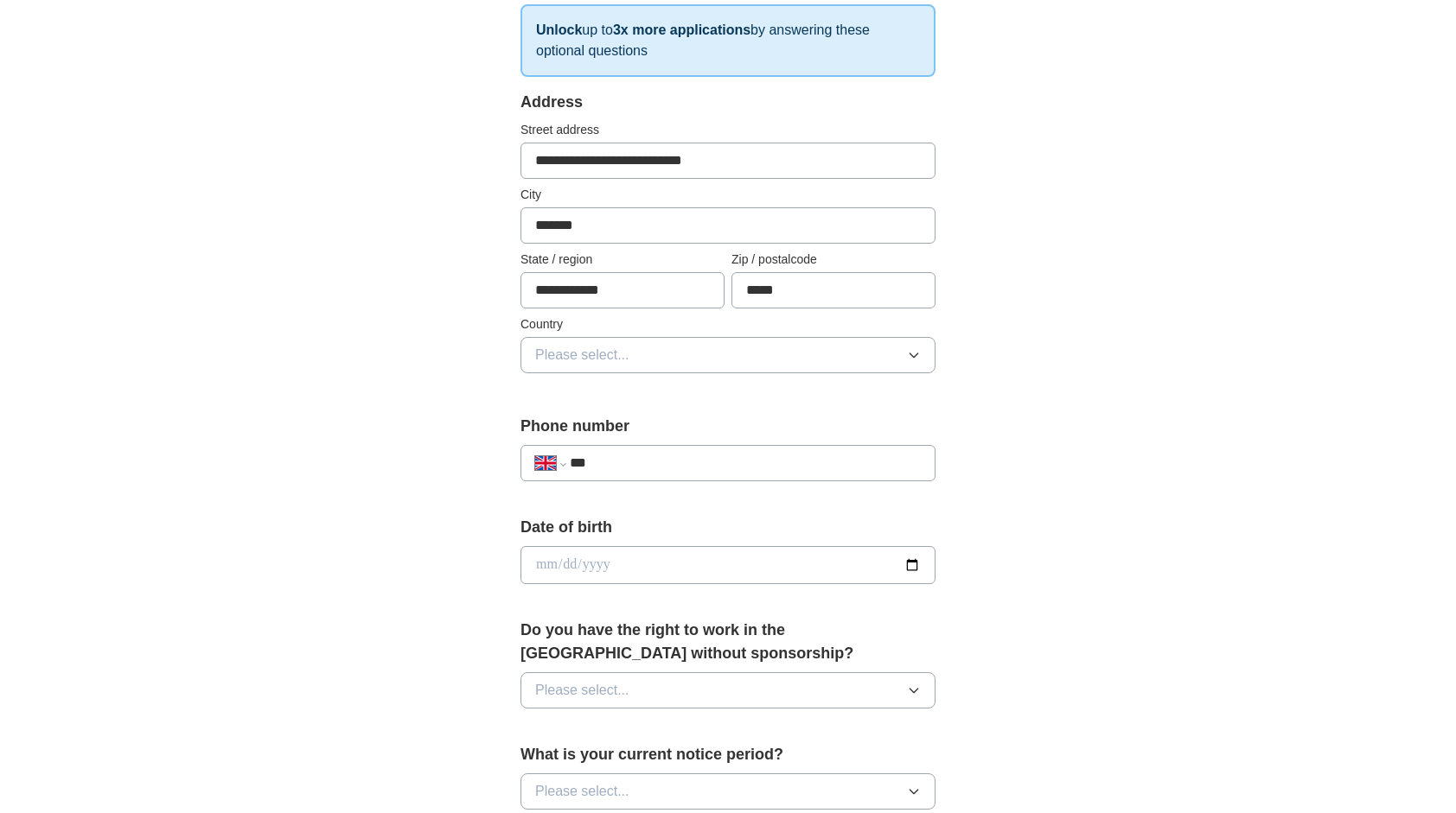
click at [831, 353] on button "Please select..." at bounding box center [728, 355] width 415 height 36
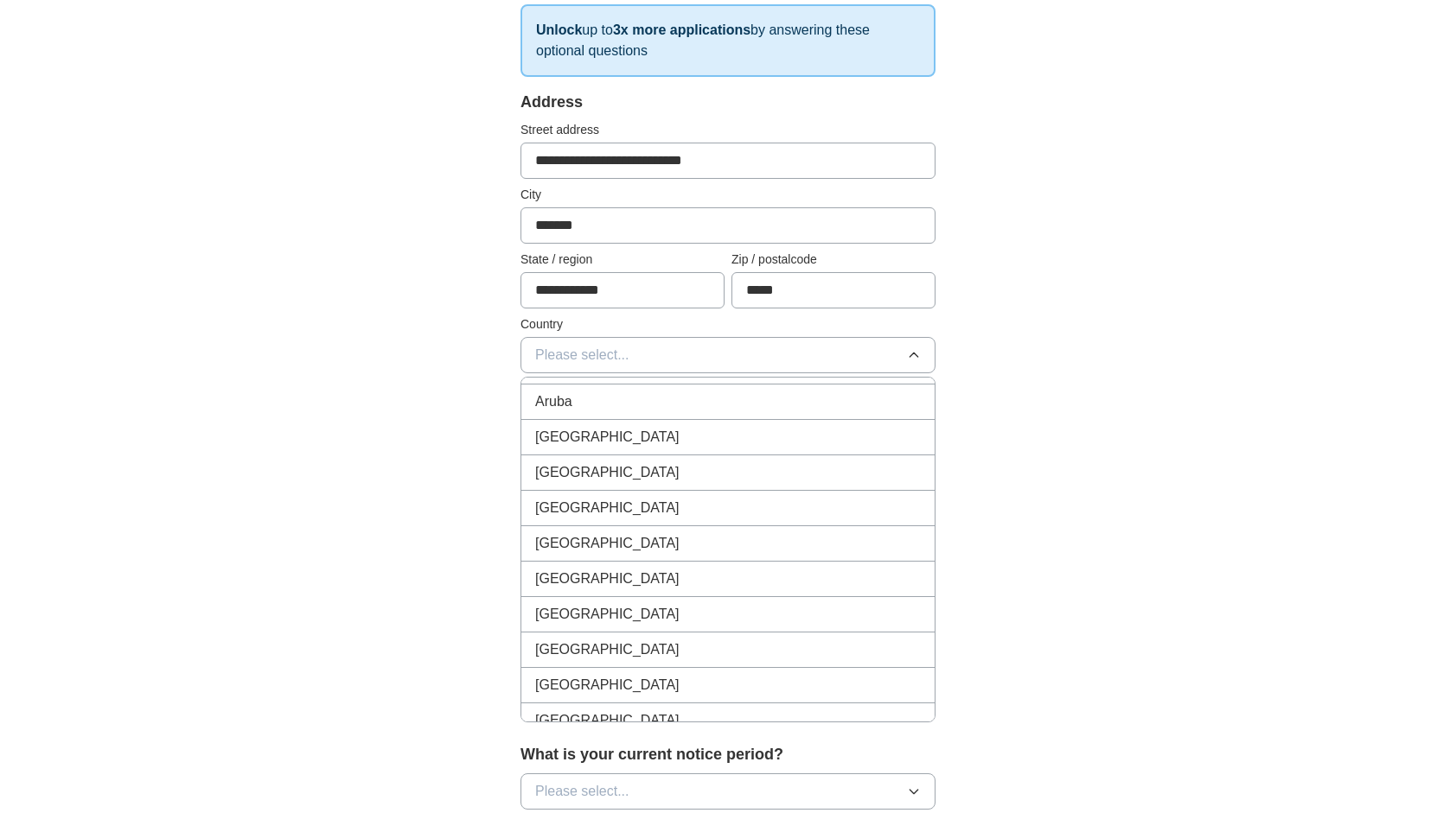
scroll to position [0, 0]
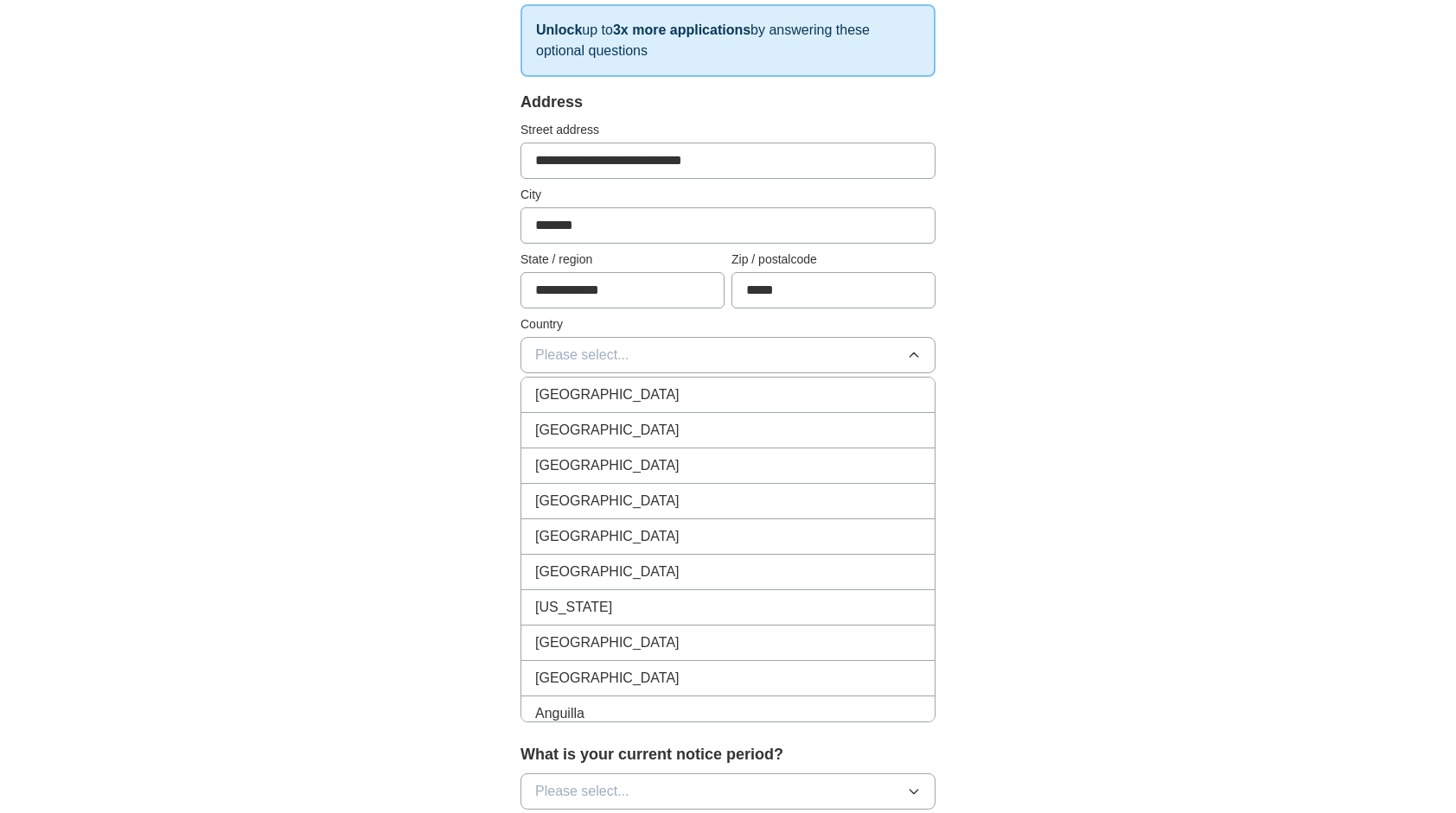
click at [718, 384] on div "[GEOGRAPHIC_DATA]" at bounding box center [728, 394] width 385 height 21
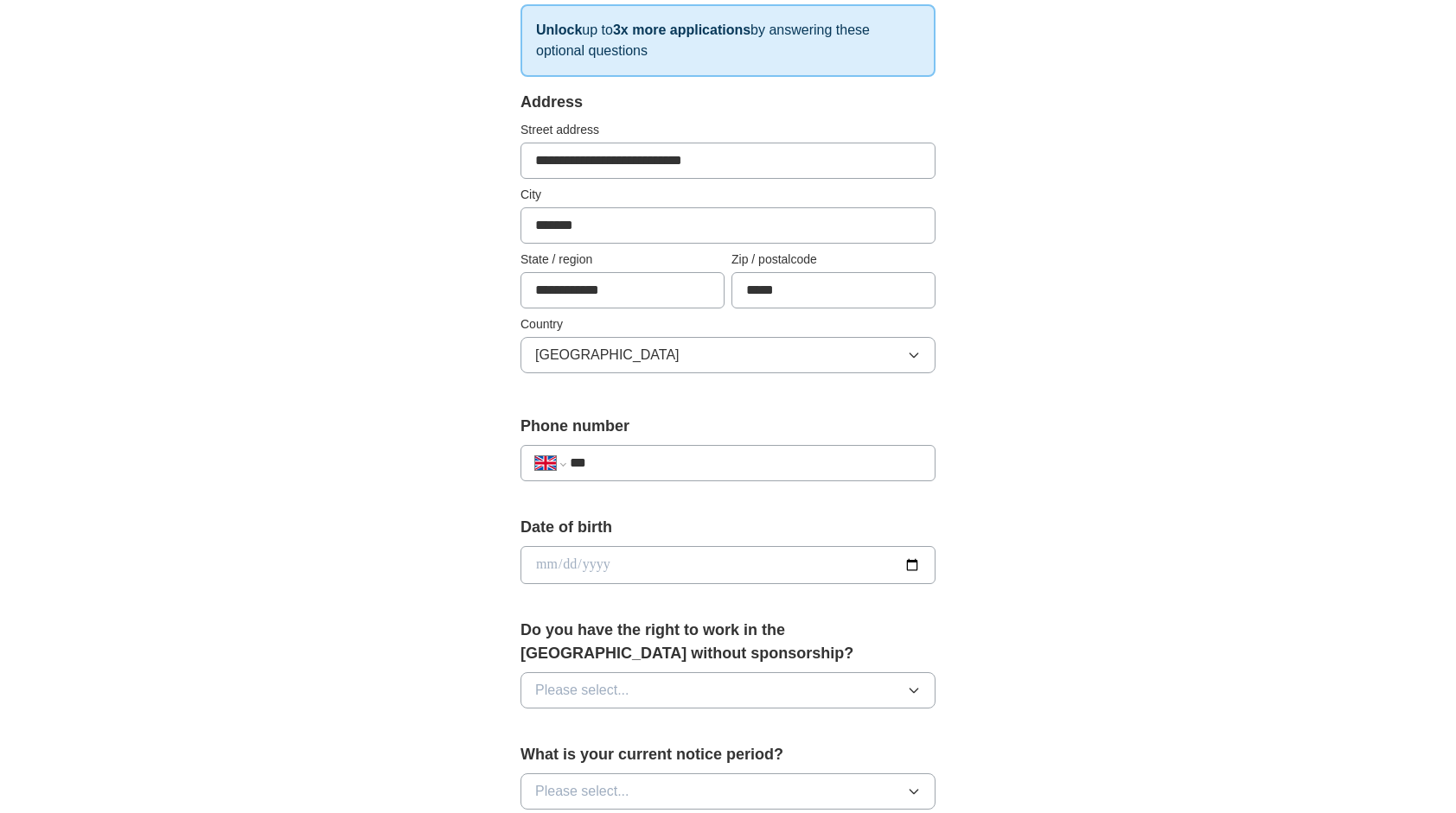
click at [936, 419] on div "**********" at bounding box center [728, 591] width 553 height 1454
click at [759, 457] on input "***" at bounding box center [745, 463] width 351 height 21
type input "**********"
click at [645, 559] on input "date" at bounding box center [728, 565] width 415 height 38
click at [995, 607] on div "**********" at bounding box center [728, 591] width 553 height 1454
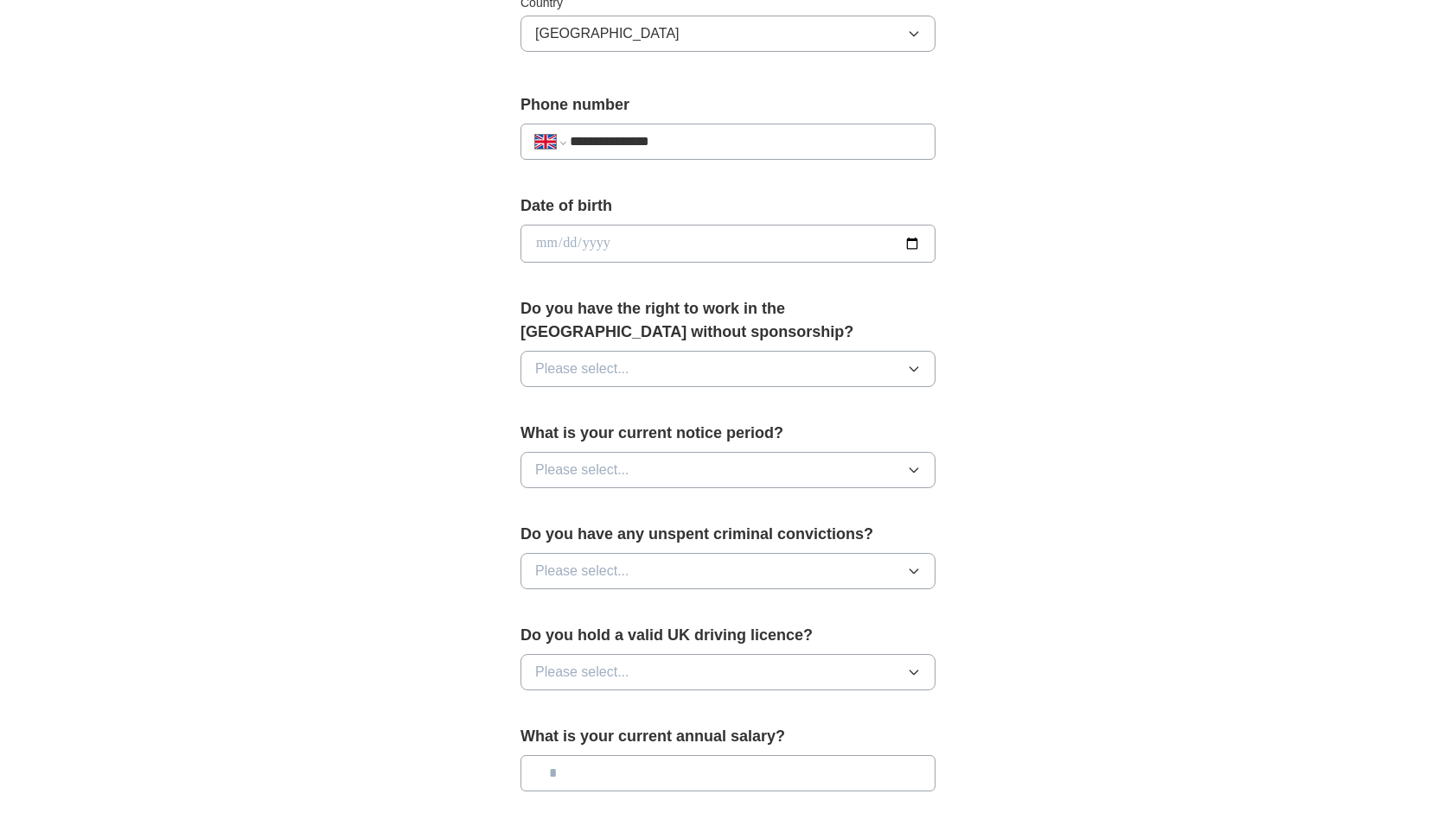
scroll to position [764, 0]
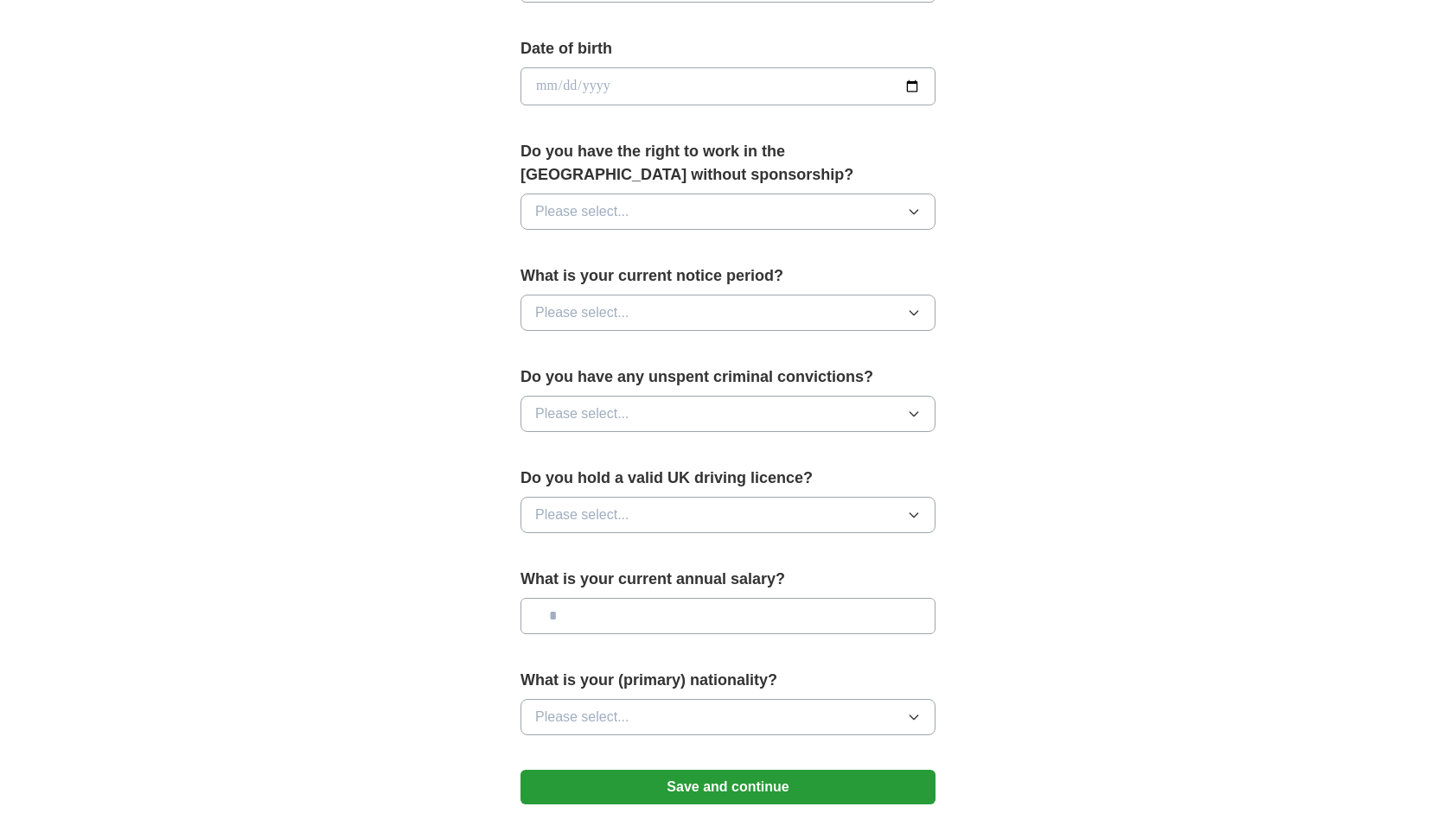
click at [904, 226] on div "Do you have the right to work in the UK without sponsorship? Please select..." at bounding box center [728, 192] width 415 height 104
click at [915, 205] on icon "button" at bounding box center [913, 212] width 14 height 14
click at [795, 251] on div "Yes" at bounding box center [728, 252] width 385 height 21
click at [902, 331] on div "What is your current notice period? Please select..." at bounding box center [728, 304] width 415 height 81
click at [914, 314] on icon "button" at bounding box center [913, 312] width 14 height 14
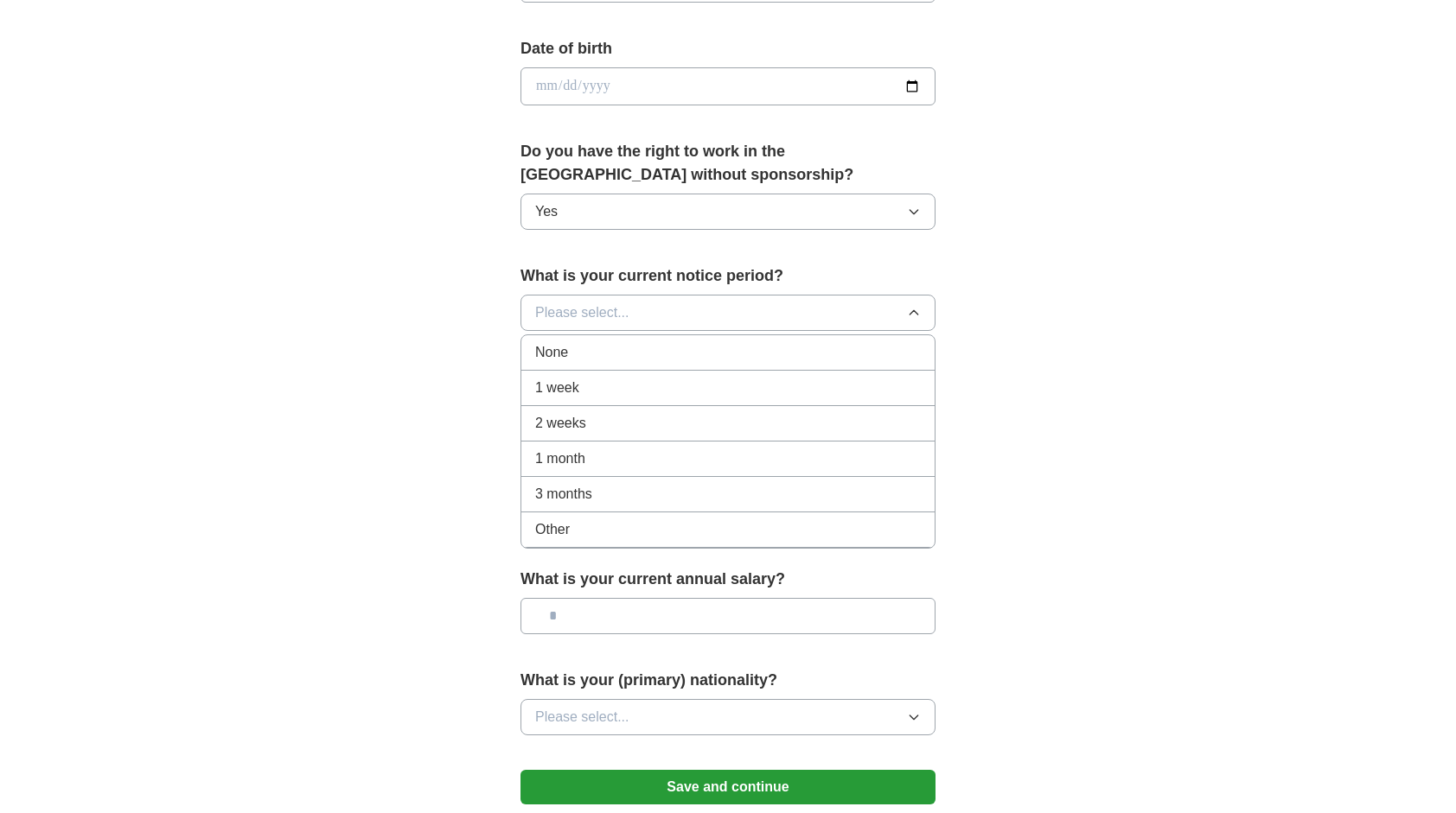
click at [720, 406] on li "2 weeks" at bounding box center [728, 423] width 413 height 35
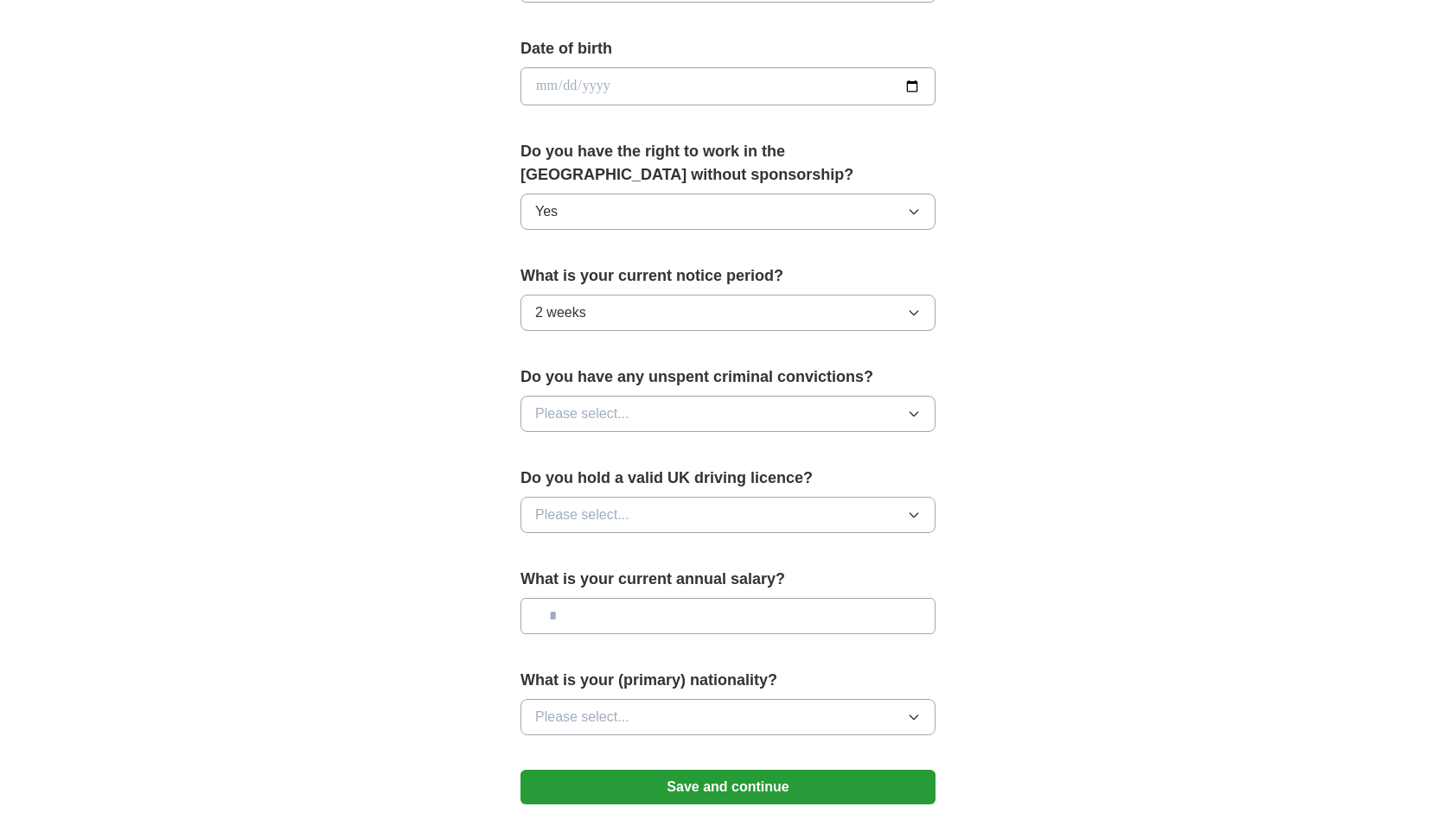
click at [813, 396] on button "Please select..." at bounding box center [728, 414] width 415 height 36
click at [670, 482] on div "No" at bounding box center [728, 489] width 385 height 21
click at [809, 510] on button "Please select..." at bounding box center [728, 515] width 415 height 36
click at [698, 580] on div "No" at bounding box center [728, 590] width 385 height 21
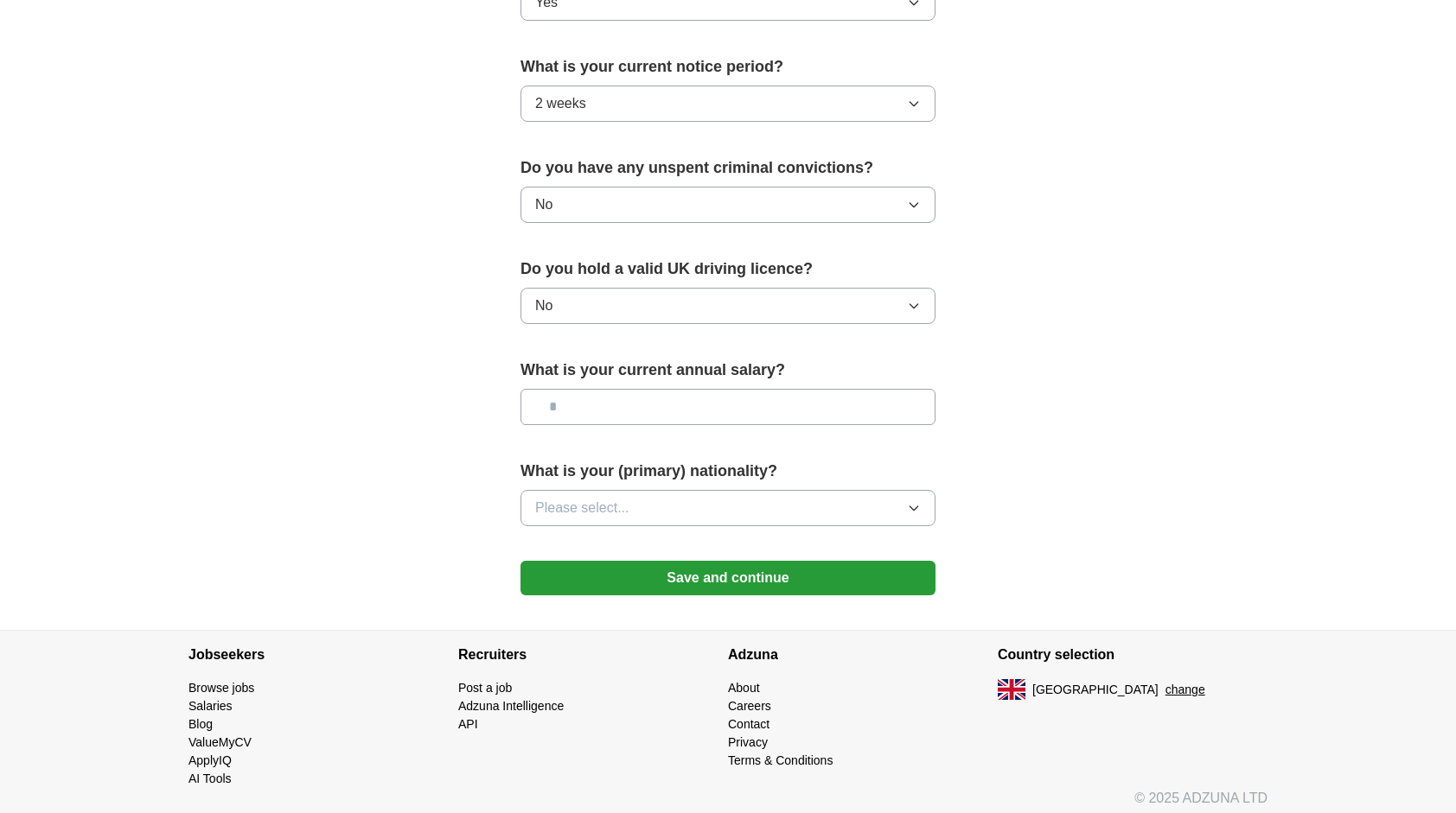
scroll to position [975, 0]
click at [793, 489] on button "Please select..." at bounding box center [728, 507] width 415 height 36
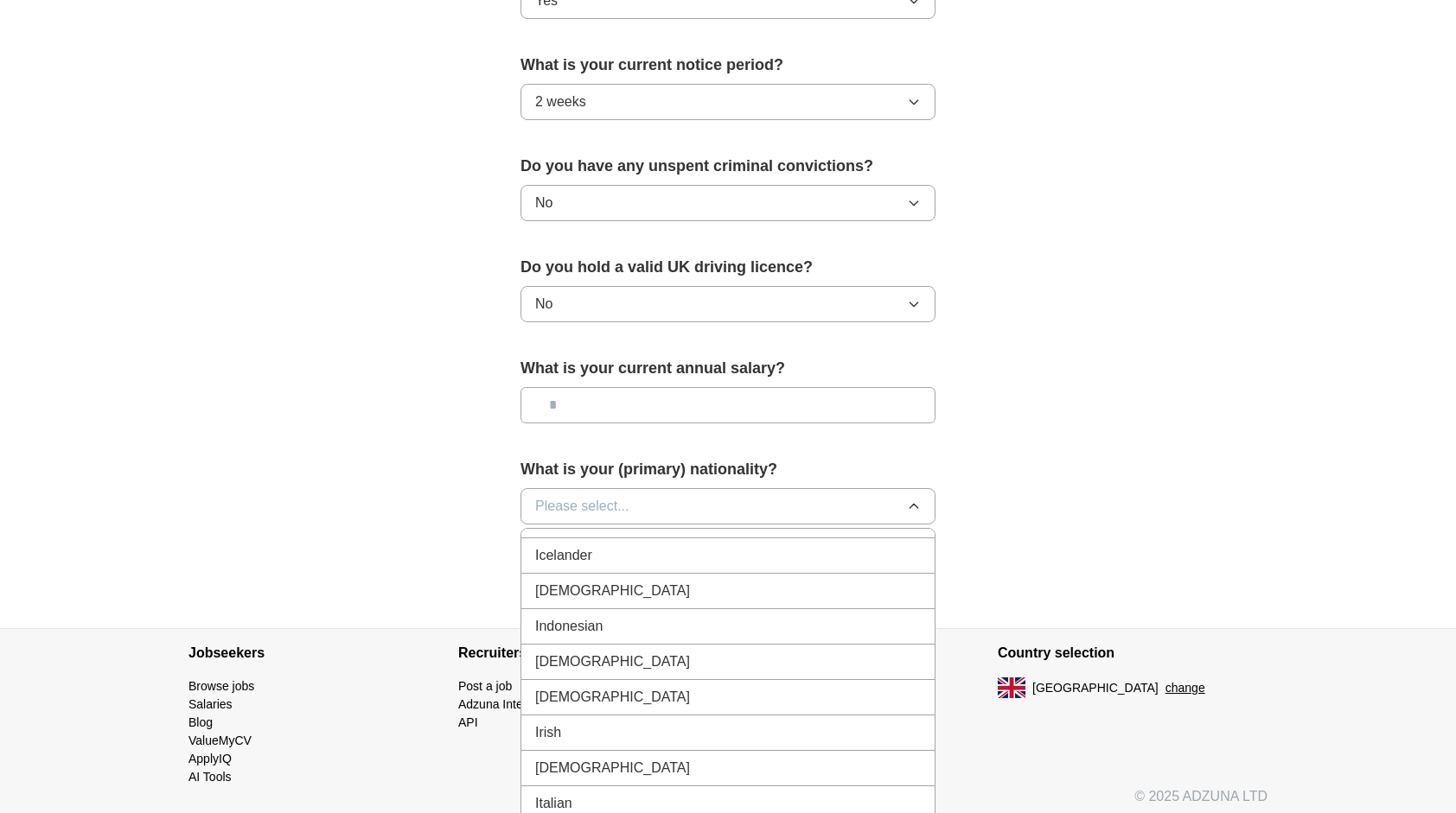
scroll to position [2755, 0]
click at [593, 617] on div "Indian" at bounding box center [728, 627] width 385 height 21
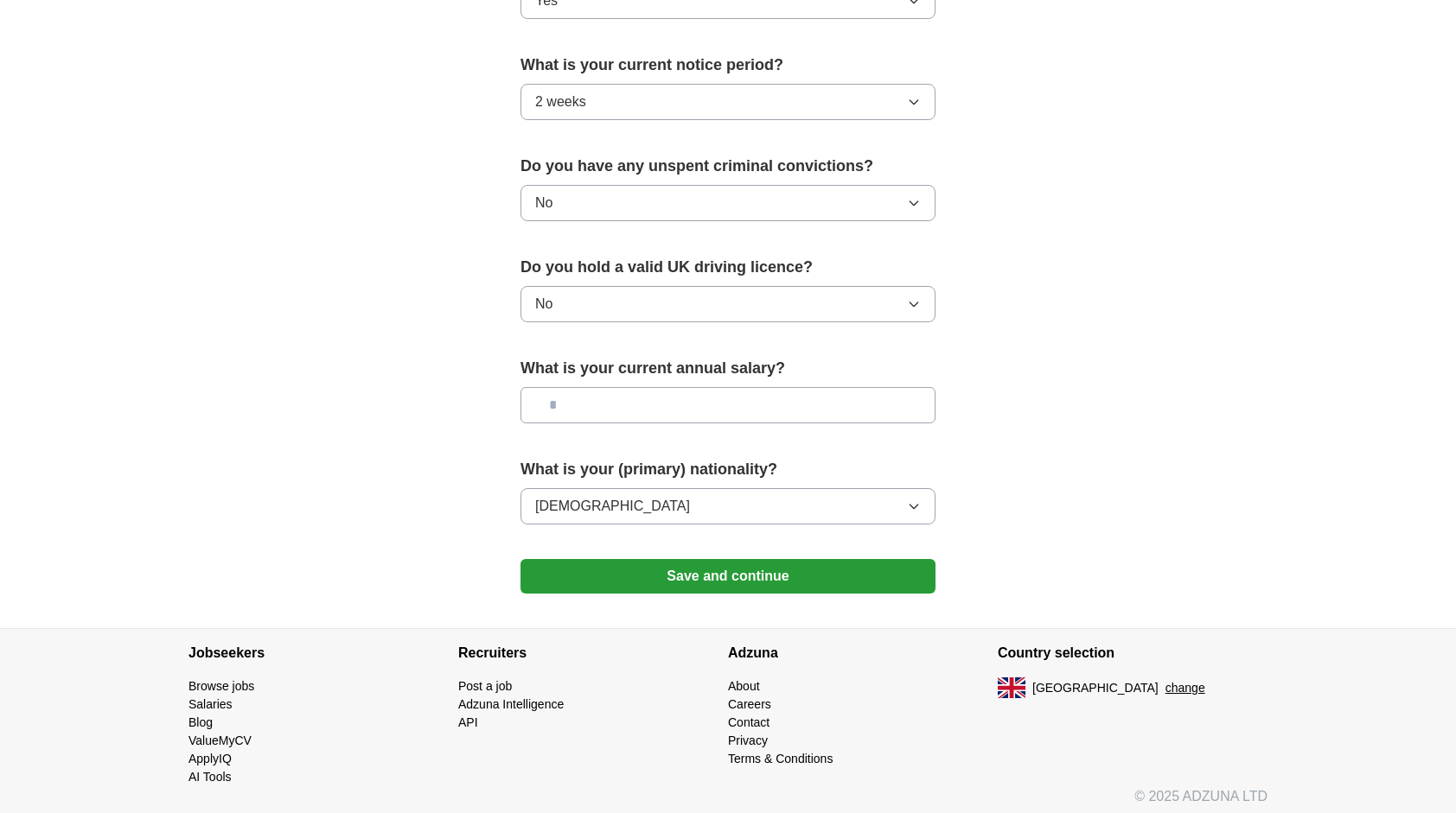
click at [685, 574] on button "Save and continue" at bounding box center [728, 577] width 415 height 35
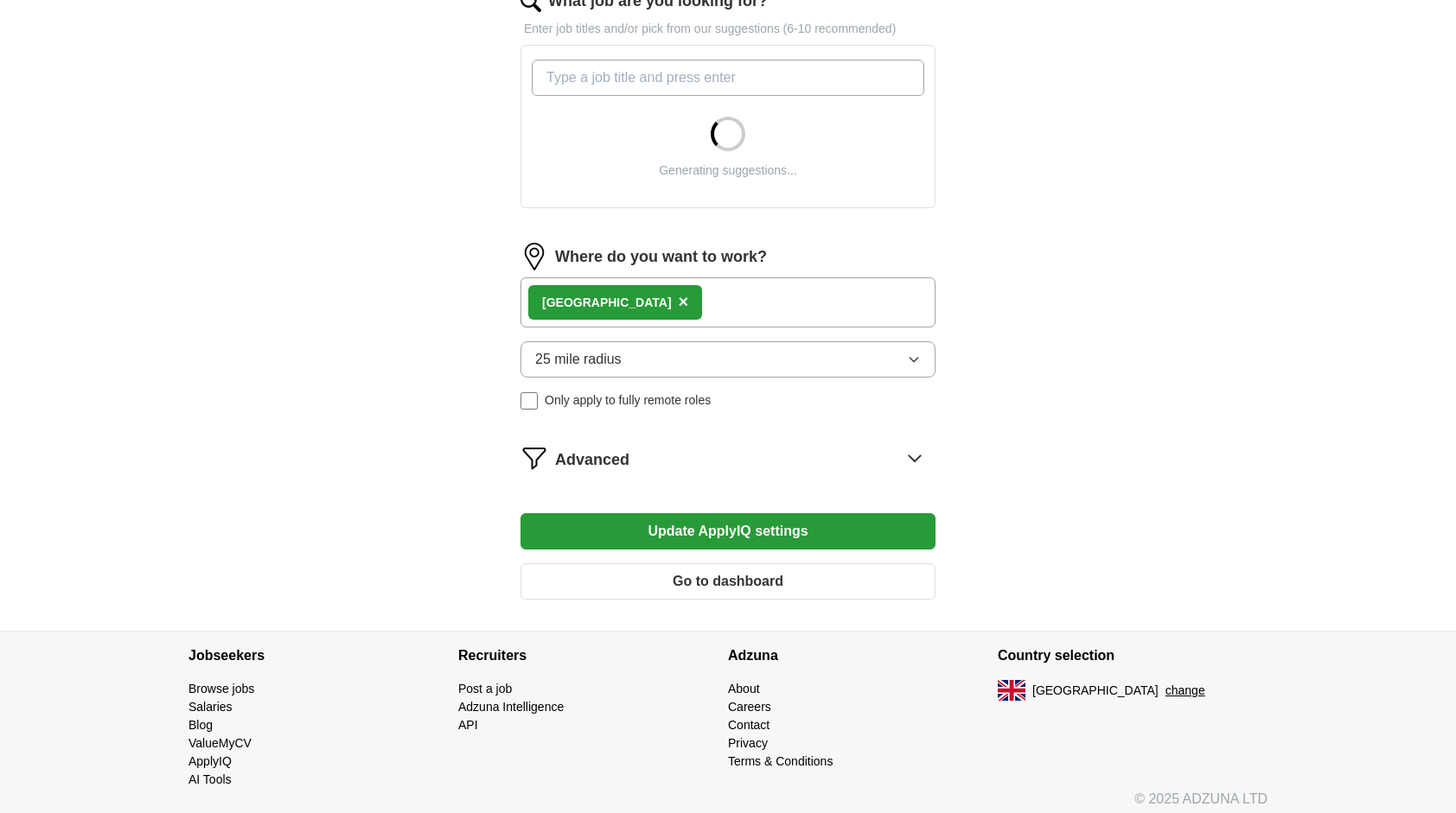
scroll to position [596, 0]
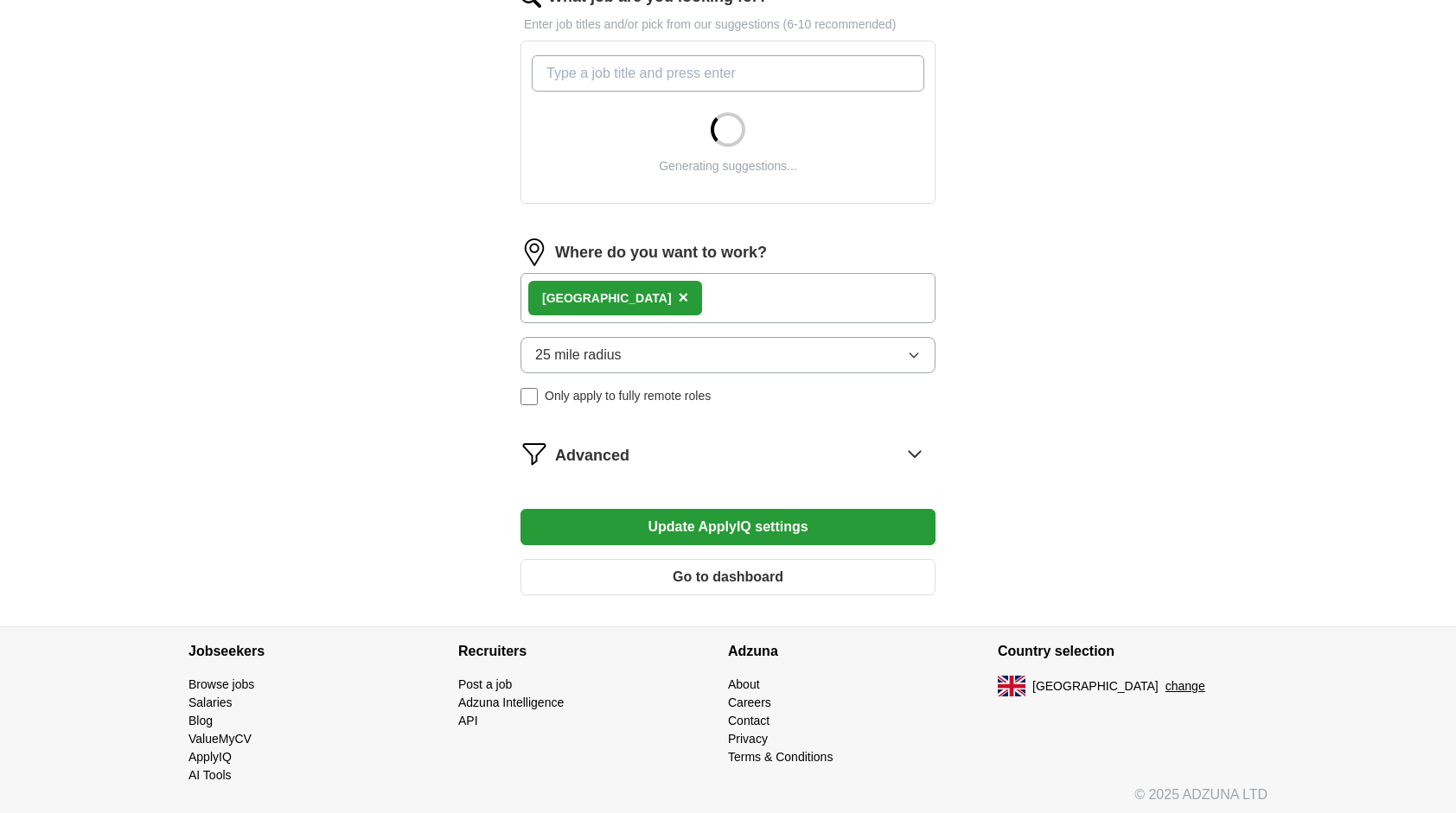
click at [902, 457] on form "Select a CV Akash_Mittal_CV_UK_Mechnical_Engineer_1.docx [DATE] 16:47 Upload a …" at bounding box center [728, 124] width 415 height 969
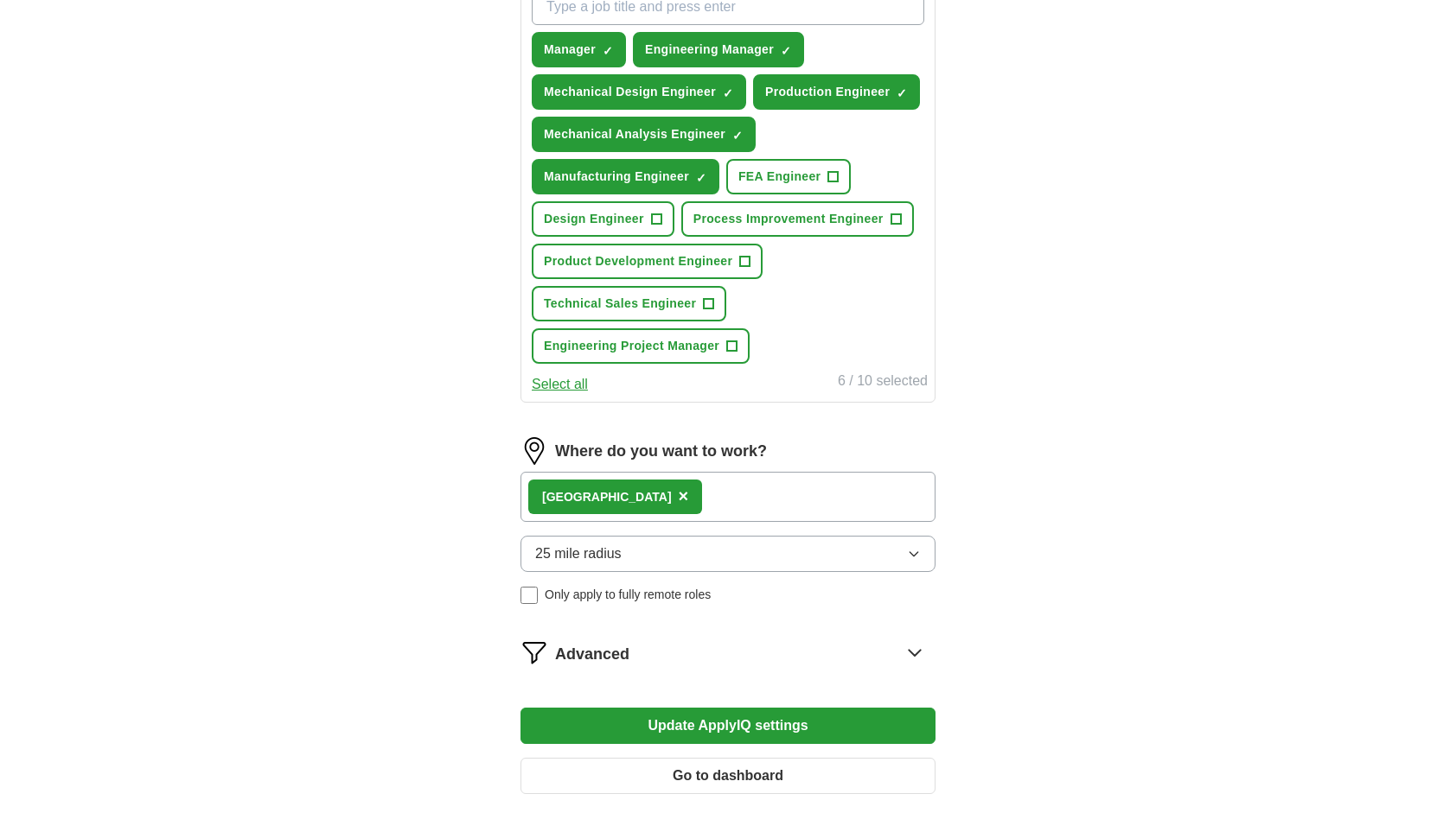
scroll to position [861, 0]
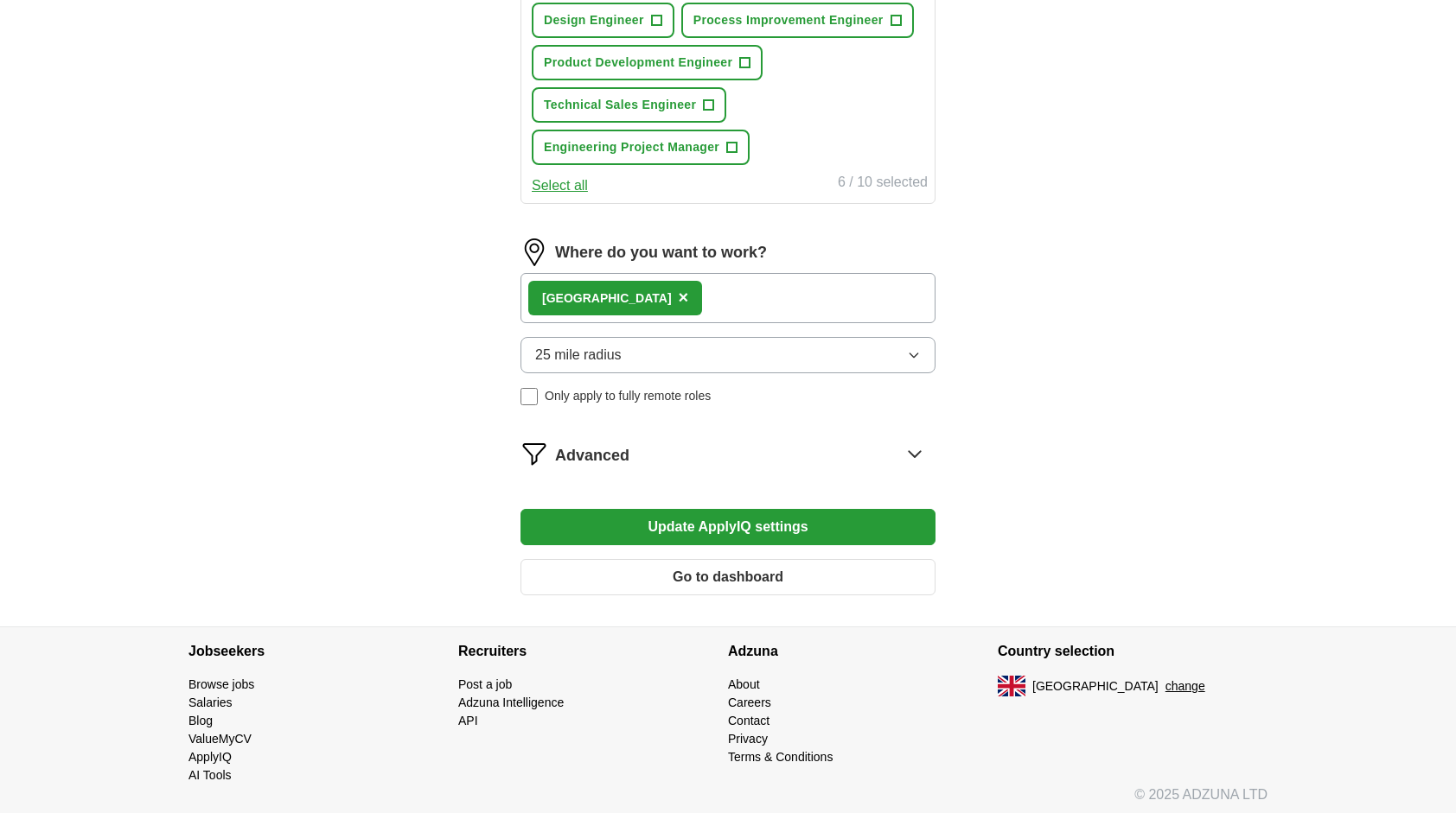
click at [818, 562] on button "Go to dashboard" at bounding box center [728, 578] width 415 height 36
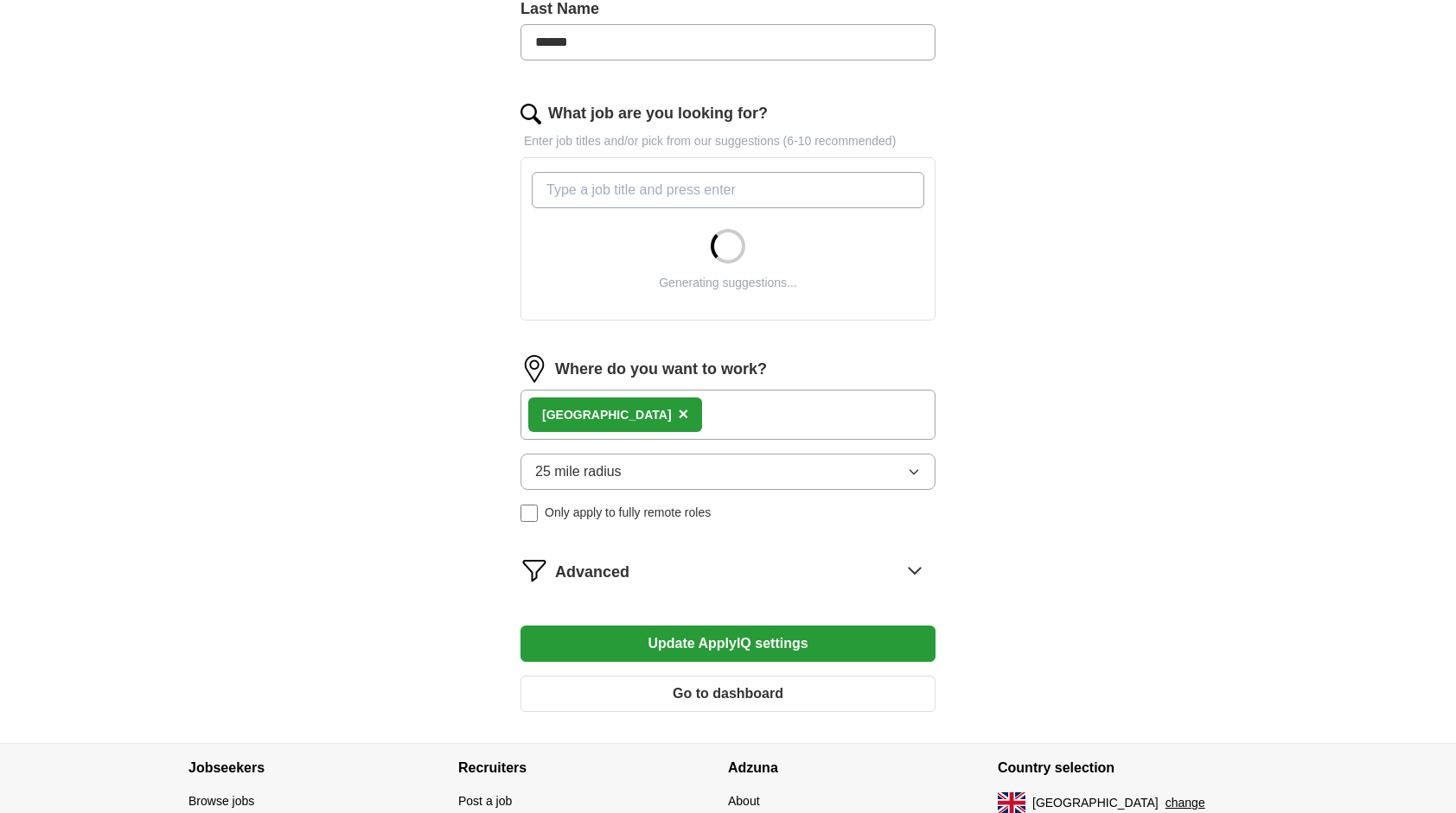
scroll to position [485, 0]
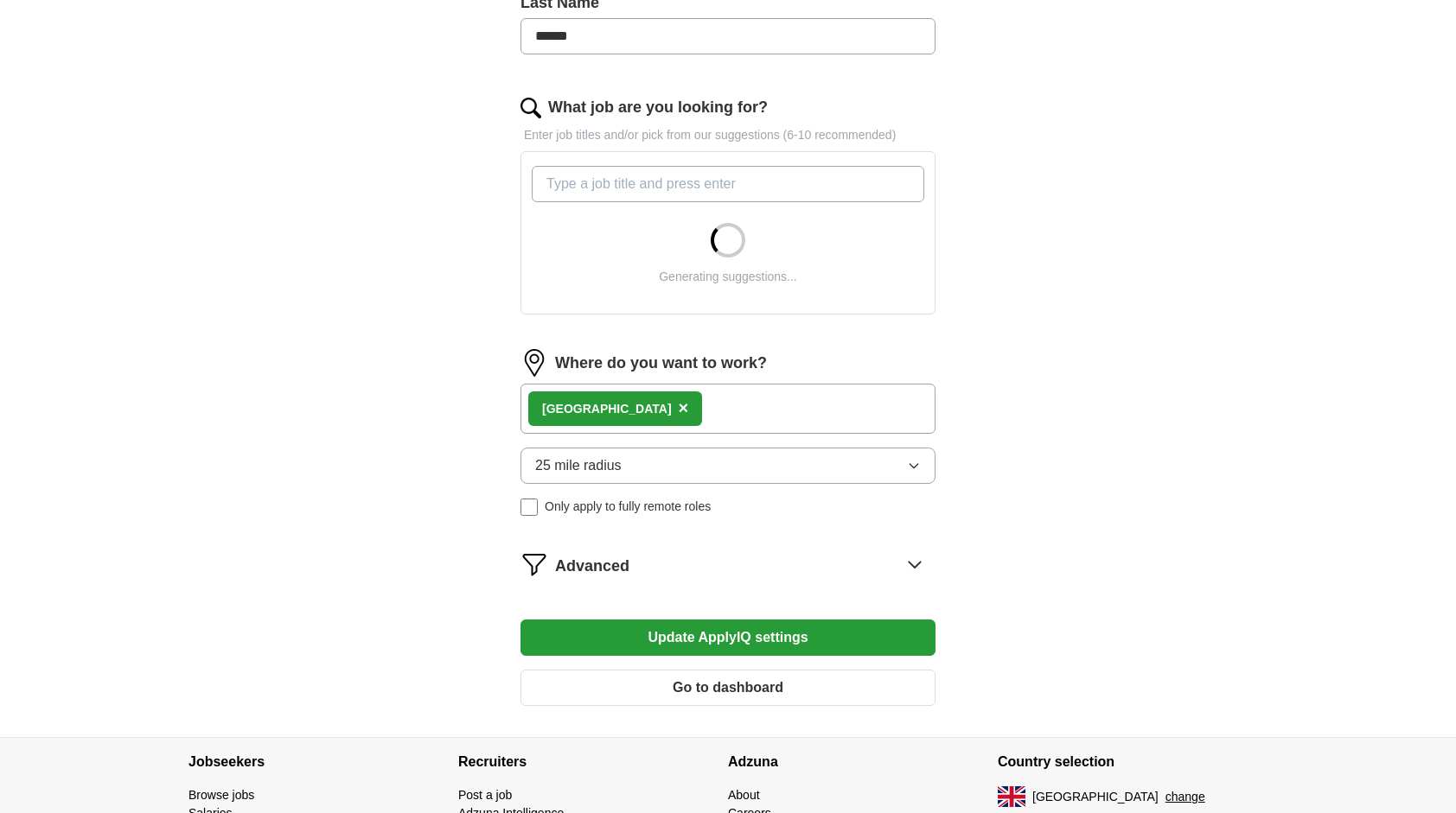
click at [708, 415] on div "Glasgow ×" at bounding box center [728, 409] width 415 height 50
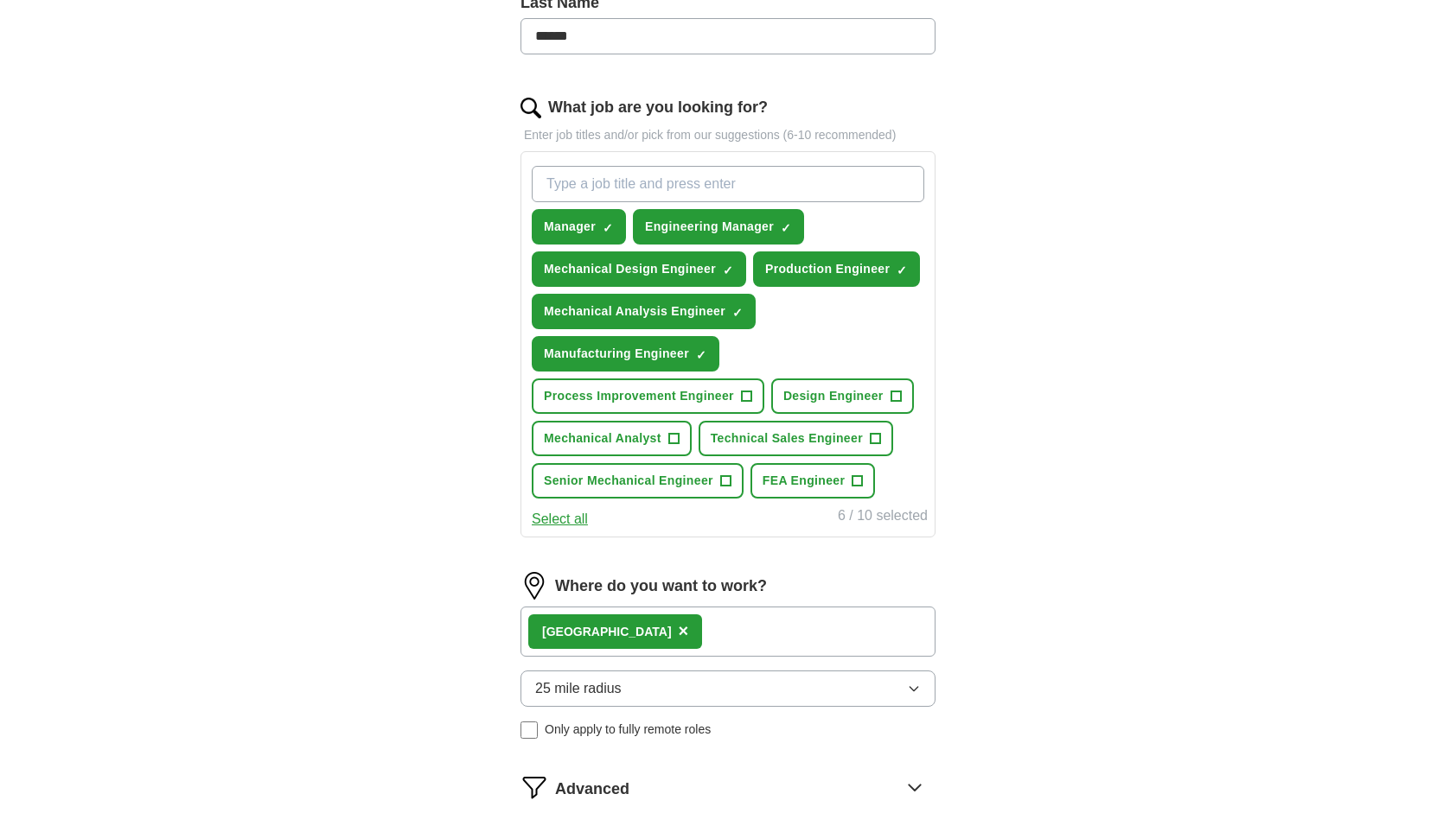
click at [708, 415] on div "Manager ✓ × Engineering Manager ✓ × Mechanical Design Engineer ✓ × Production E…" at bounding box center [728, 332] width 400 height 347
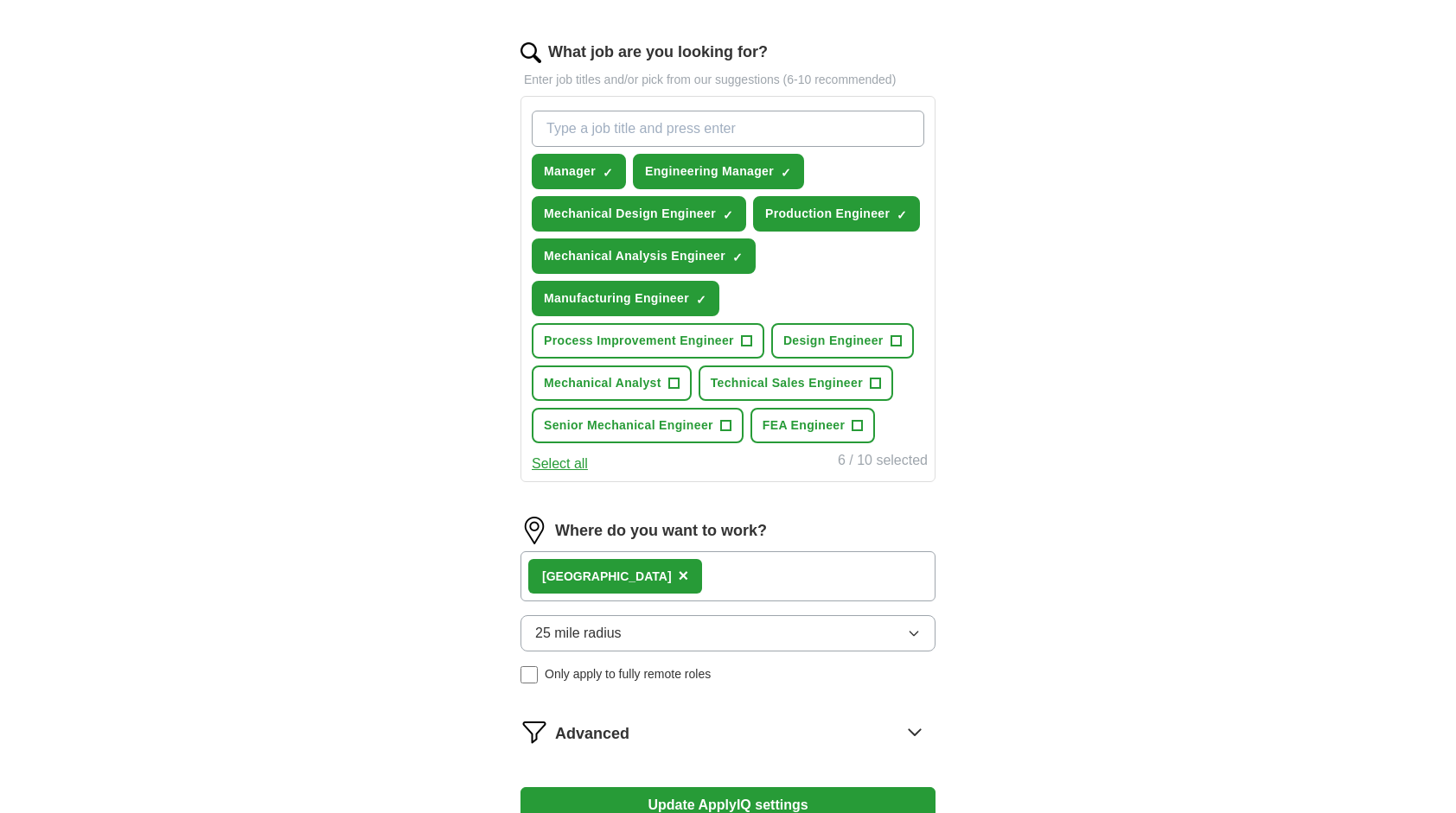
click at [683, 568] on div "Glasgow ×" at bounding box center [728, 576] width 415 height 50
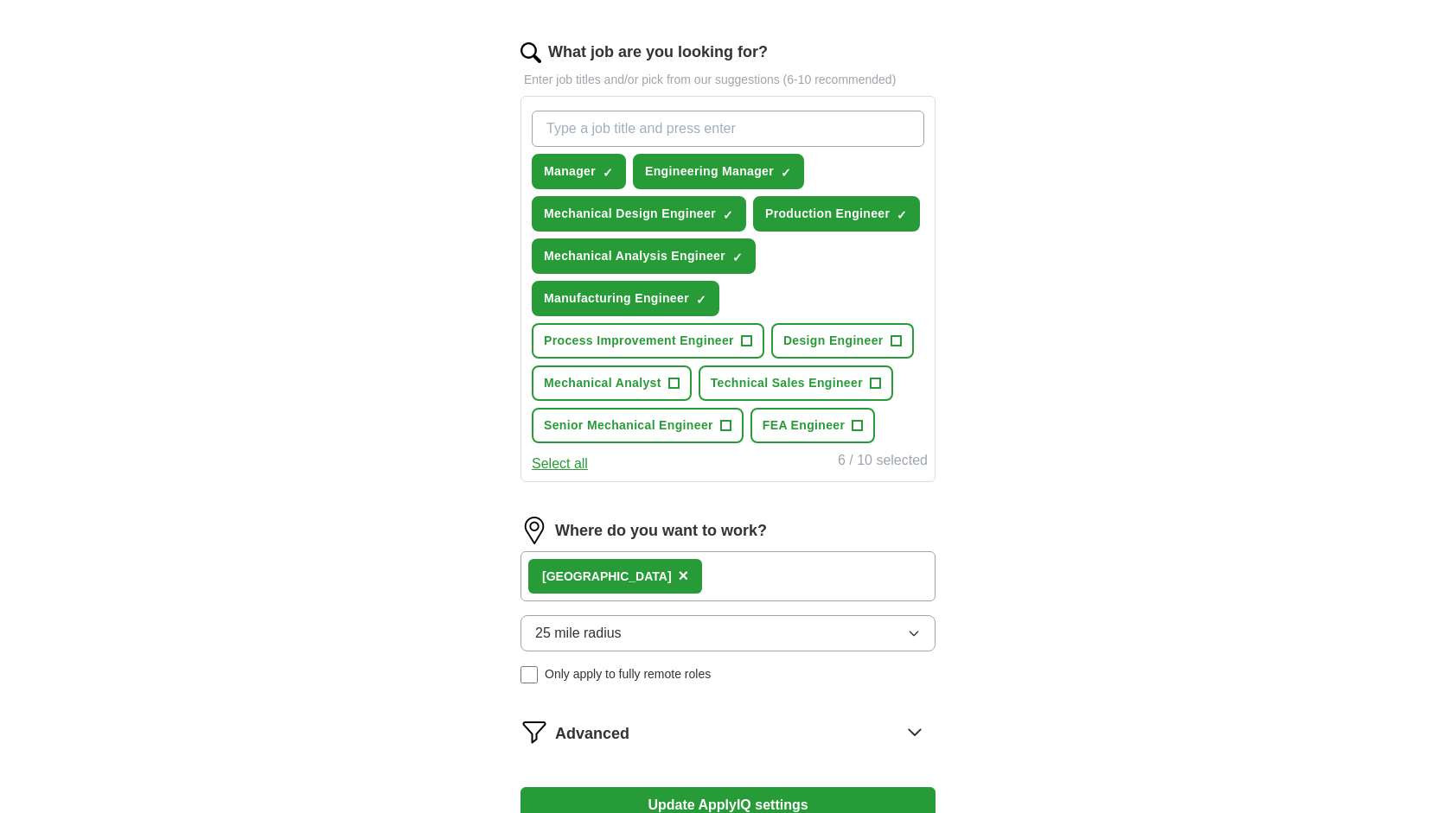
click at [678, 570] on span "×" at bounding box center [683, 575] width 10 height 19
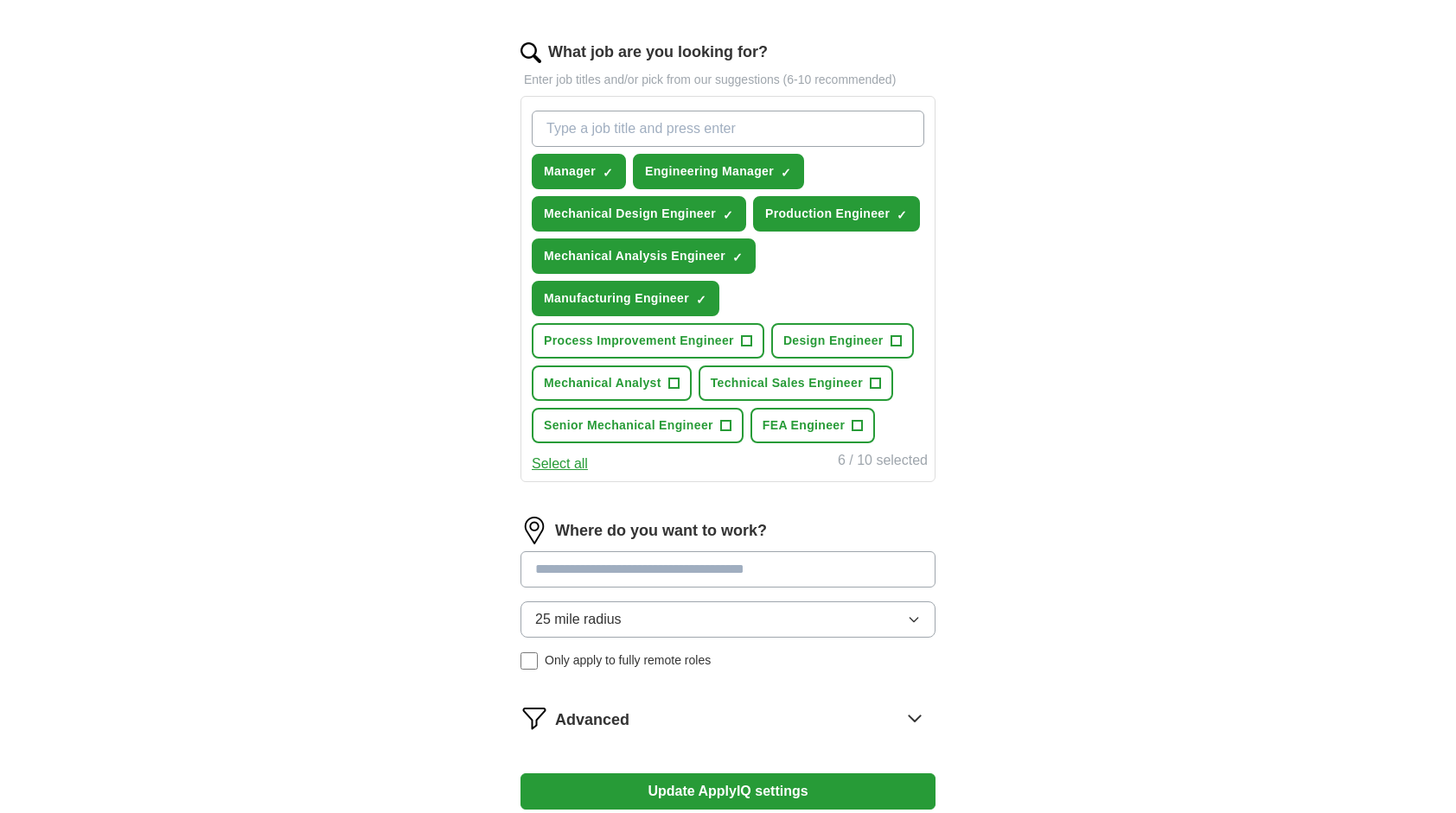
click at [601, 570] on input at bounding box center [728, 570] width 415 height 36
type input "**"
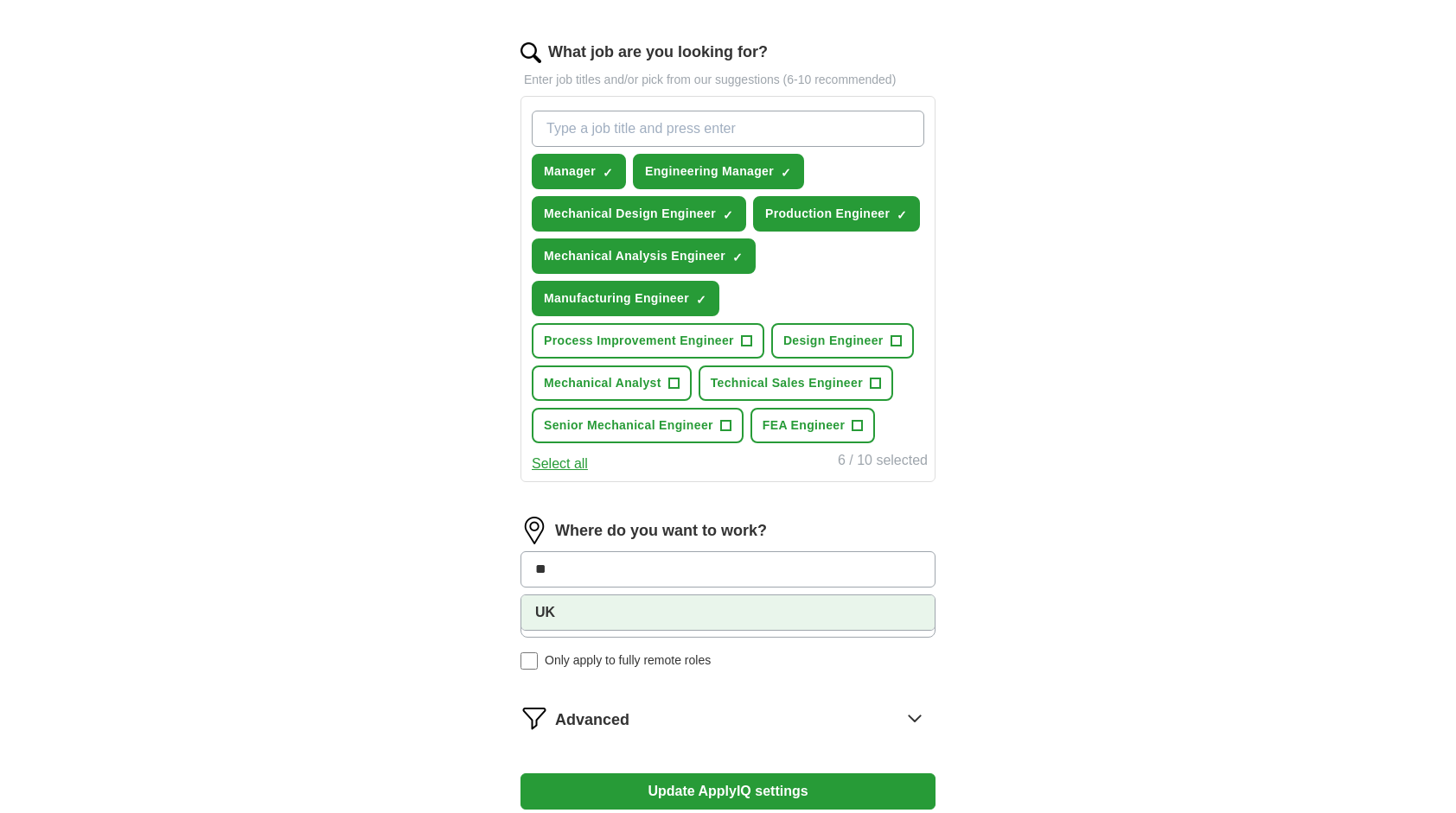
click at [544, 617] on li "UK" at bounding box center [728, 613] width 413 height 35
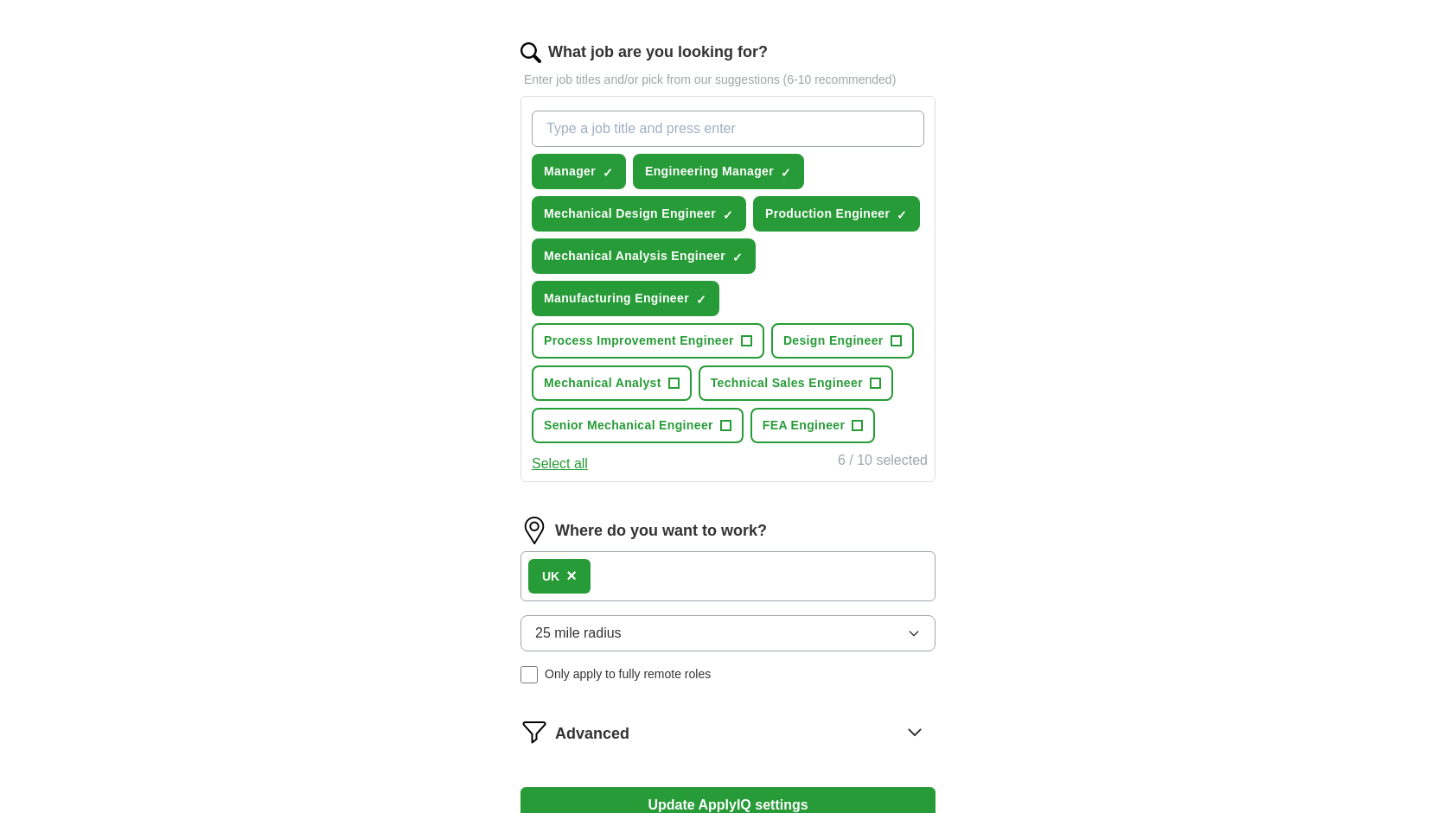
click at [629, 580] on div "UK ×" at bounding box center [728, 576] width 415 height 50
click at [631, 788] on button "Update ApplyIQ settings" at bounding box center [728, 806] width 415 height 36
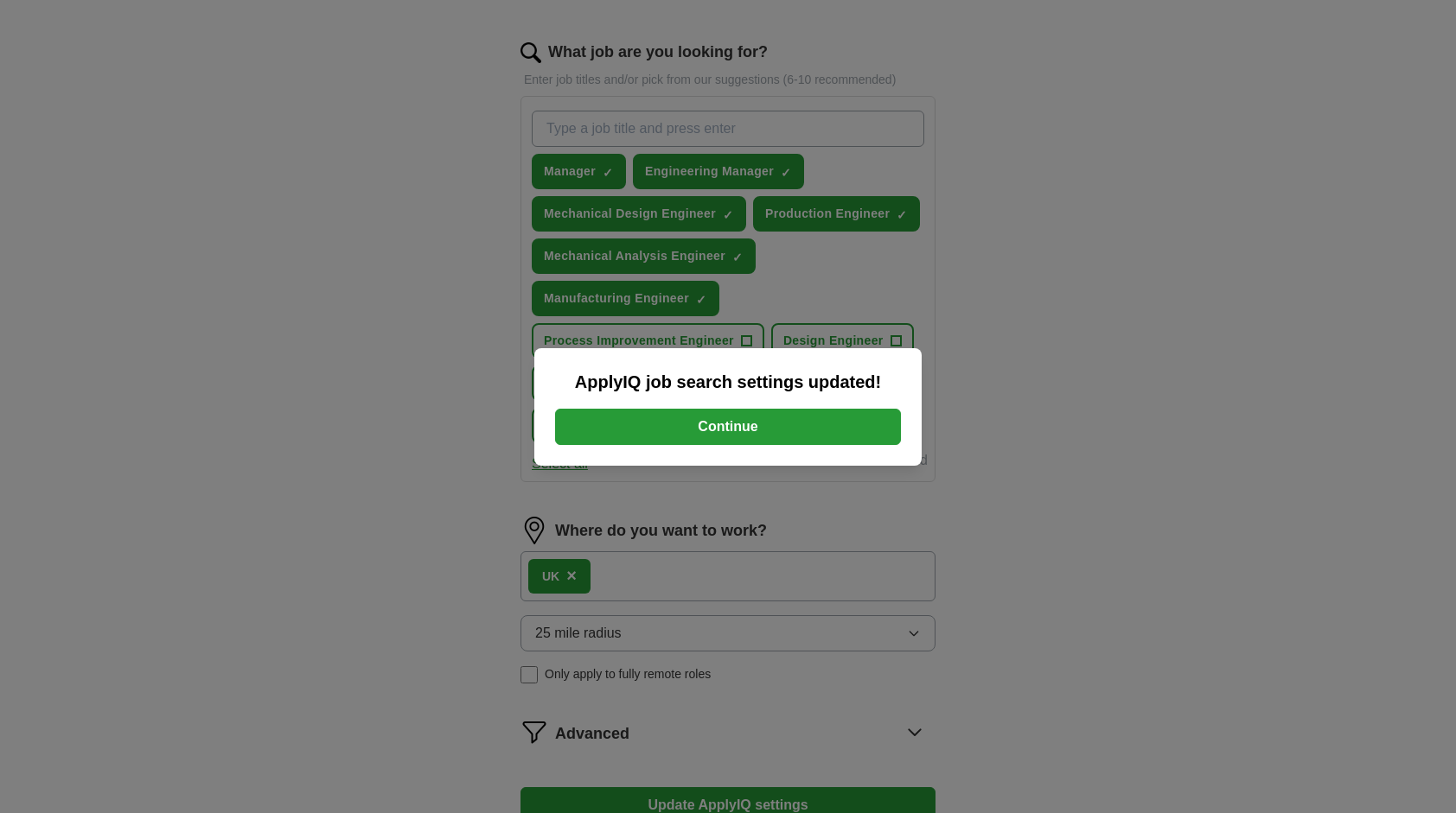
click at [783, 427] on button "Continue" at bounding box center [728, 427] width 346 height 36
